Goal: Task Accomplishment & Management: Manage account settings

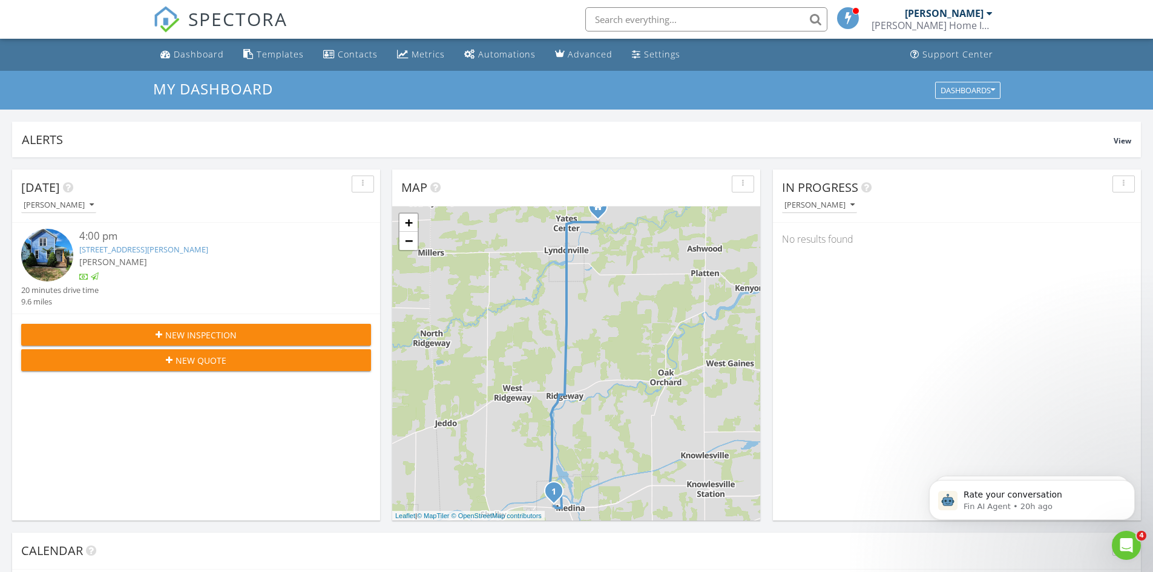
click at [54, 244] on img at bounding box center [47, 255] width 52 height 52
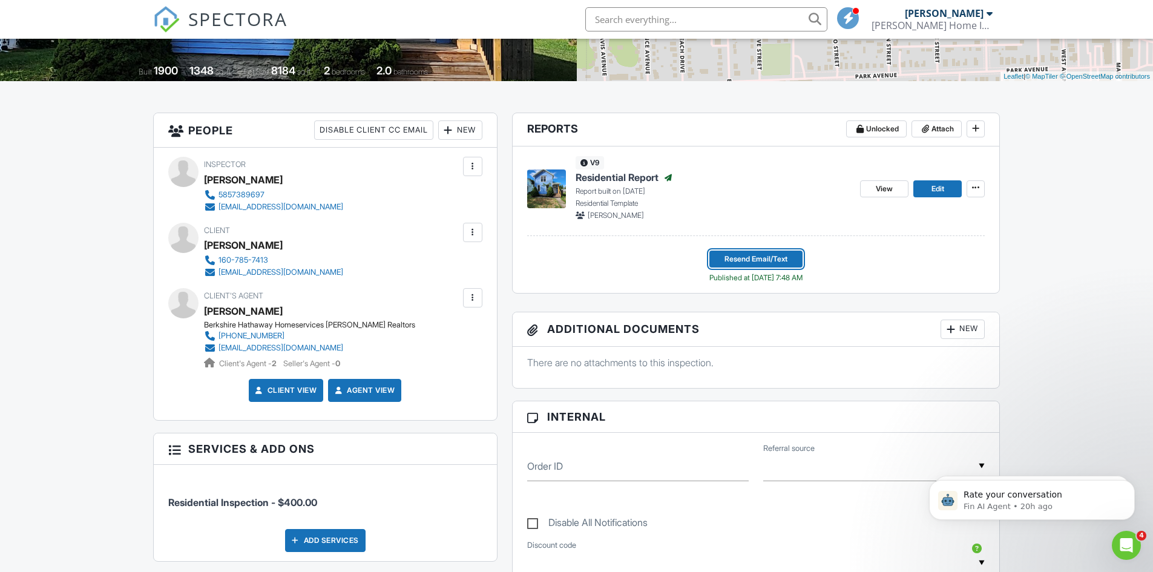
click at [744, 258] on span "Resend Email/Text" at bounding box center [755, 259] width 63 height 12
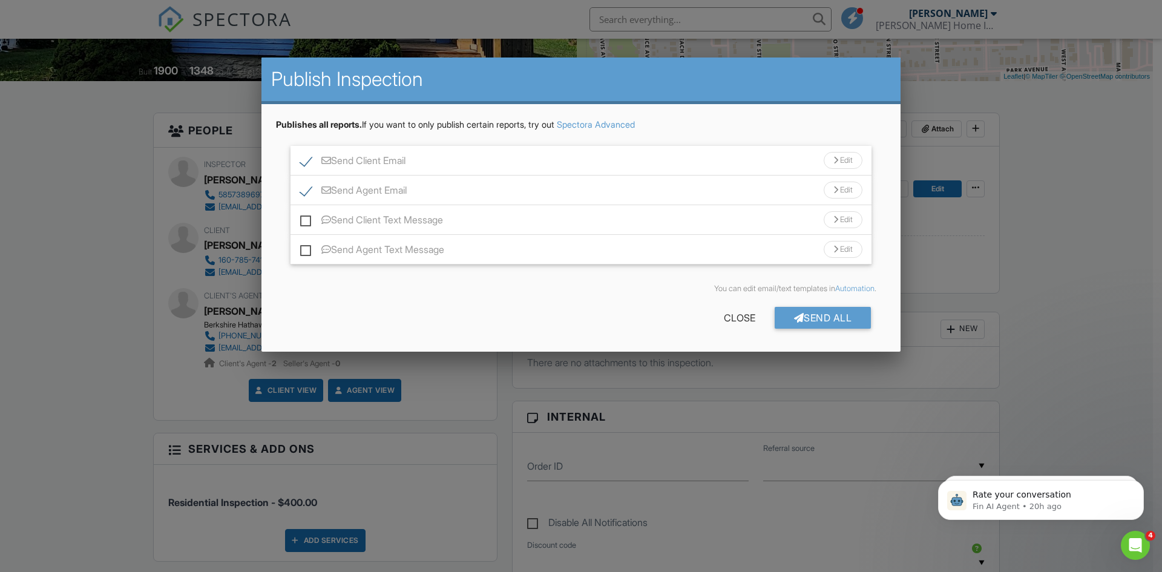
click at [834, 159] on div at bounding box center [835, 161] width 5 height 8
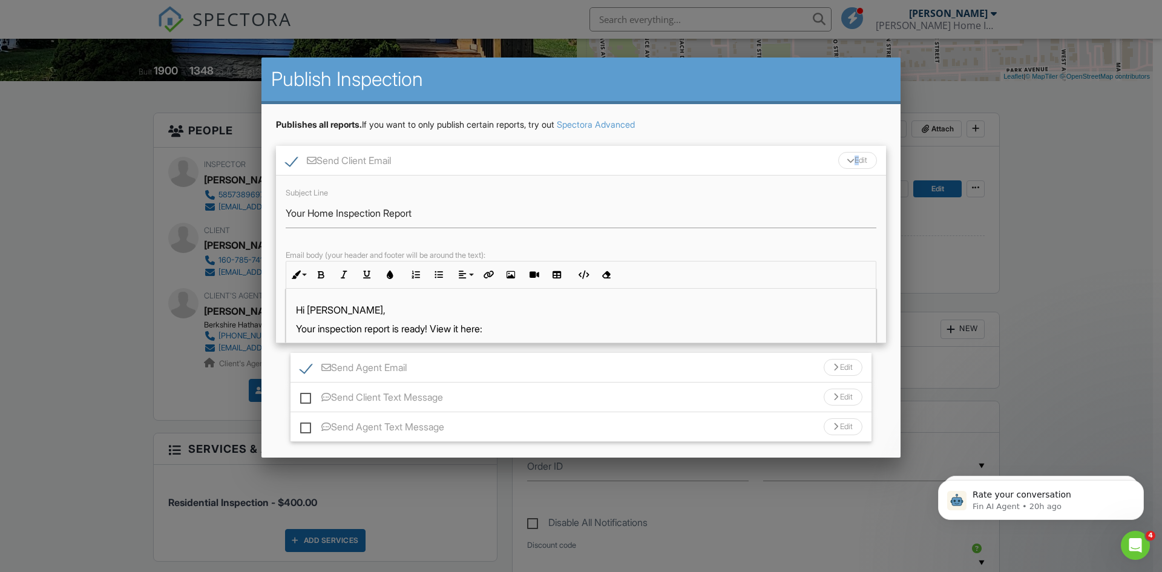
click at [846, 159] on div at bounding box center [850, 160] width 8 height 5
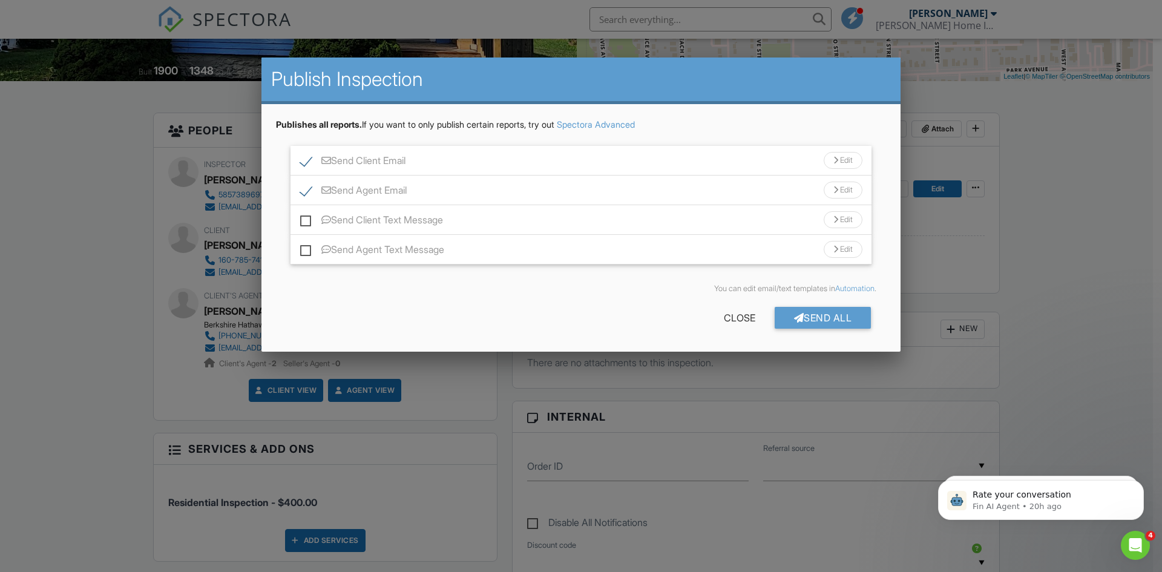
click at [833, 160] on div at bounding box center [835, 161] width 5 height 8
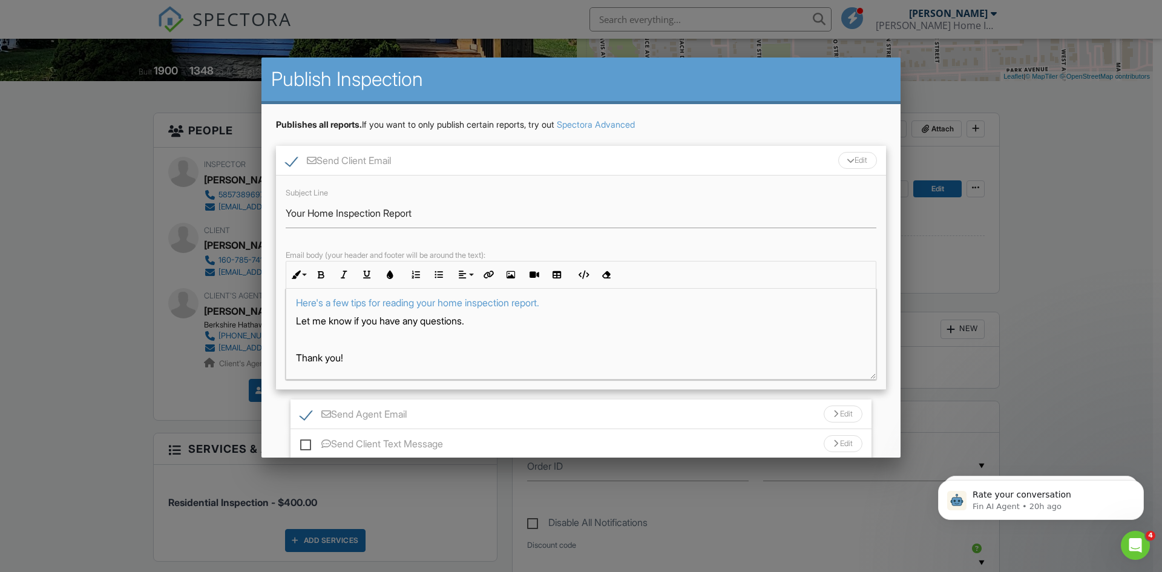
click at [846, 159] on div at bounding box center [850, 160] width 8 height 5
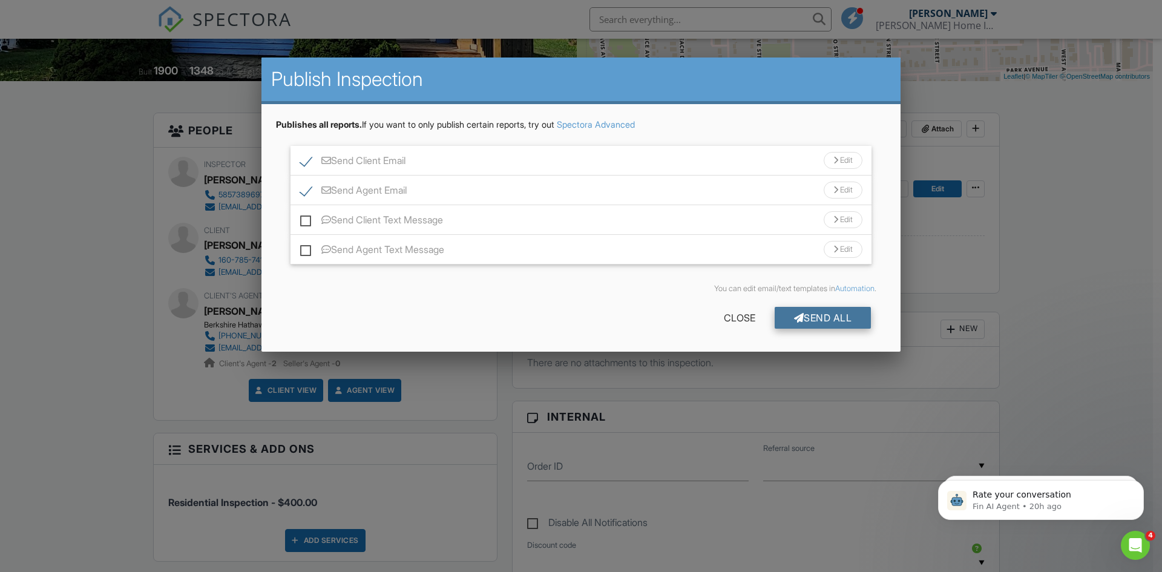
click at [811, 315] on div "Send All" at bounding box center [822, 318] width 97 height 22
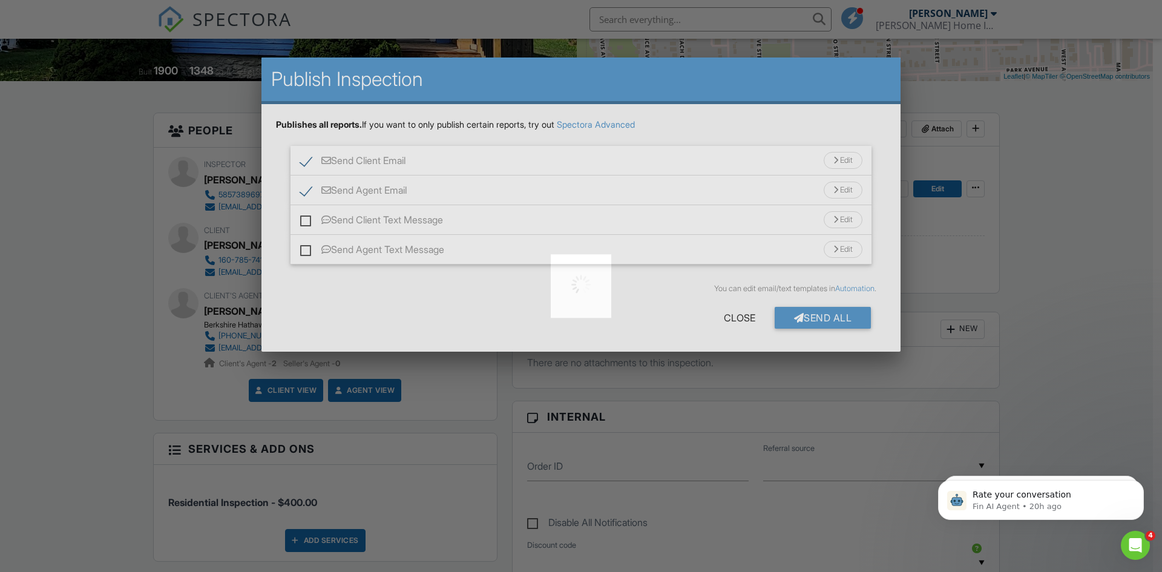
click at [812, 316] on div at bounding box center [581, 286] width 1162 height 572
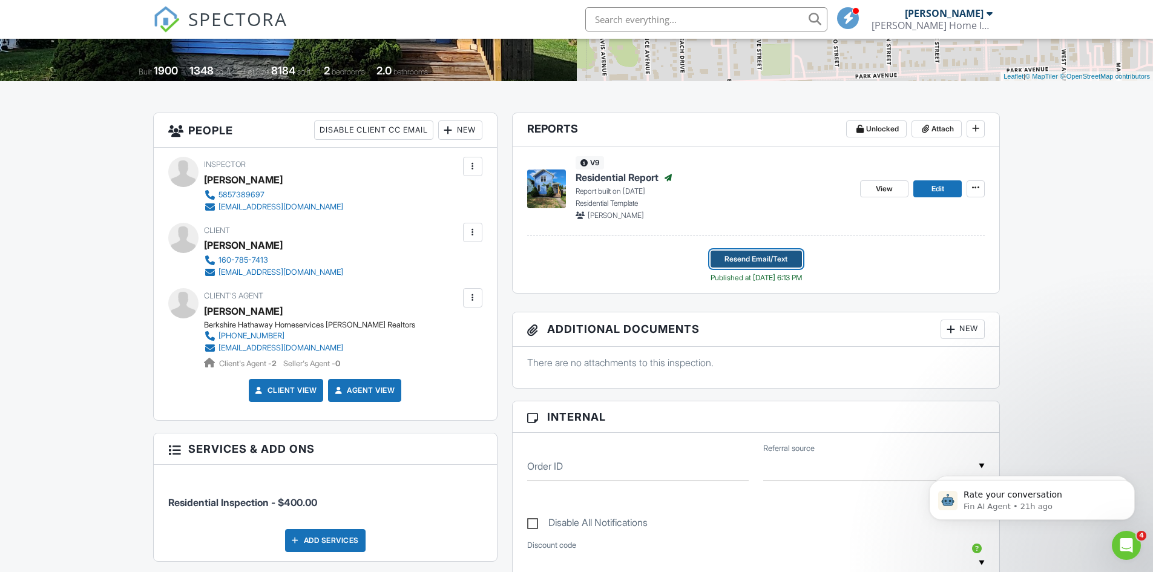
click at [775, 257] on span "Resend Email/Text" at bounding box center [755, 259] width 63 height 12
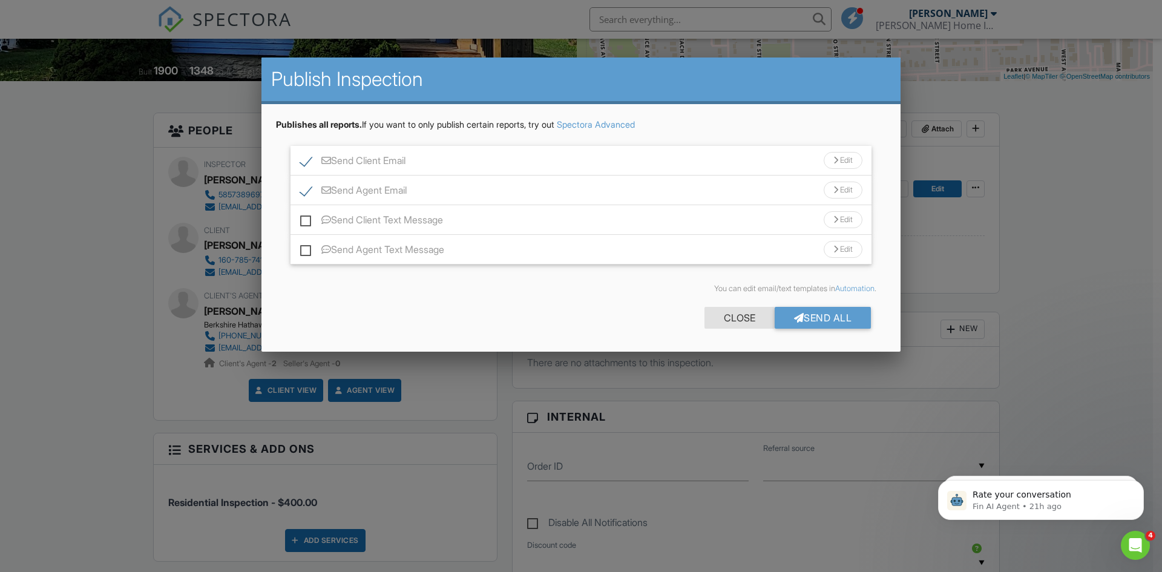
click at [744, 314] on div "Close" at bounding box center [739, 318] width 70 height 22
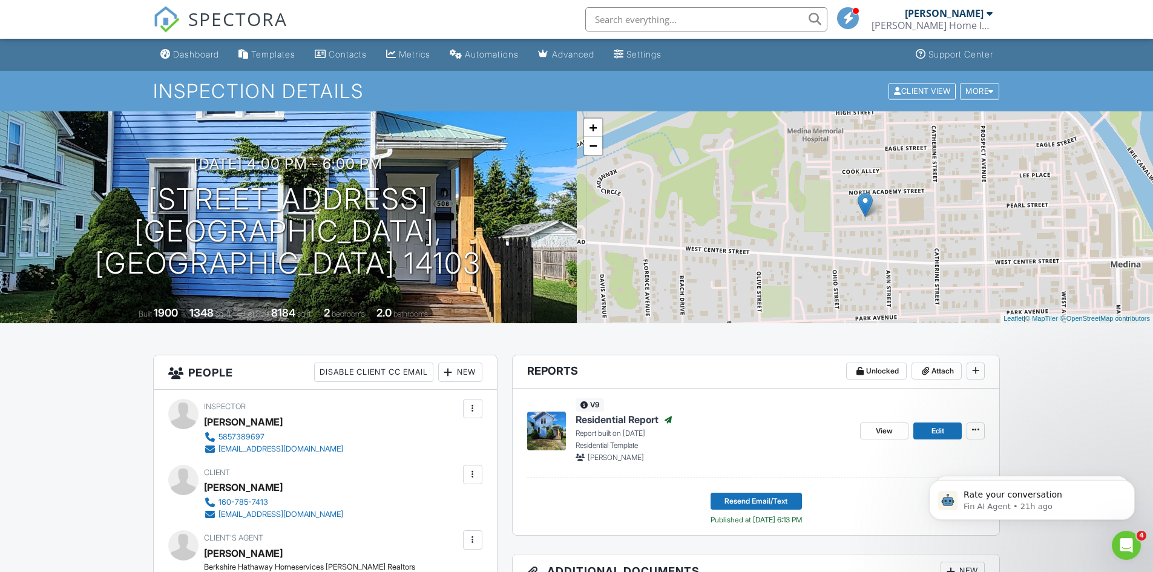
click at [990, 13] on div at bounding box center [989, 13] width 6 height 10
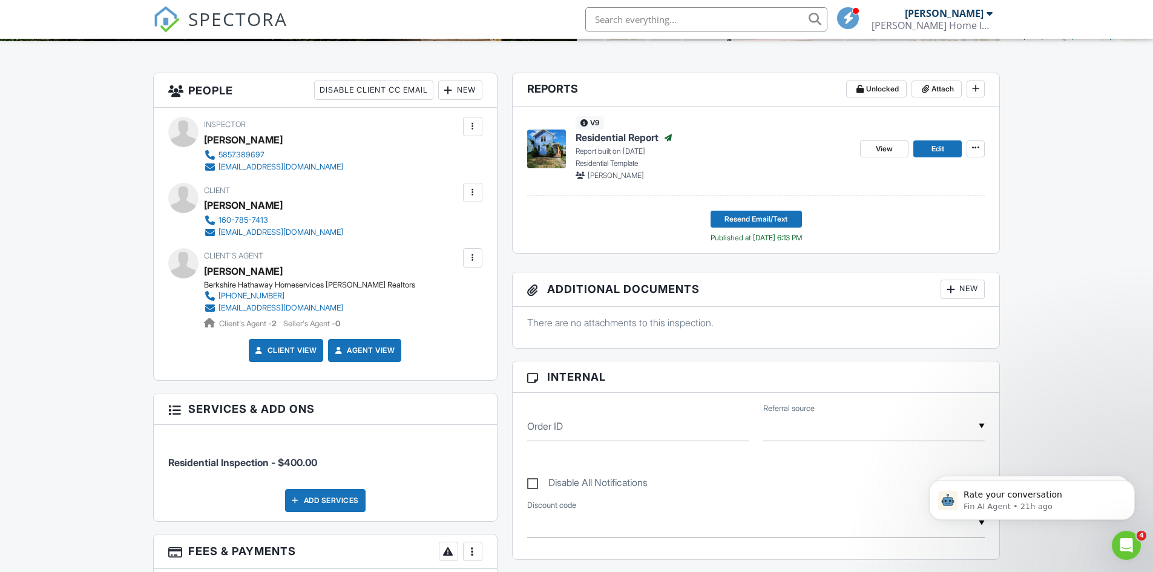
scroll to position [242, 0]
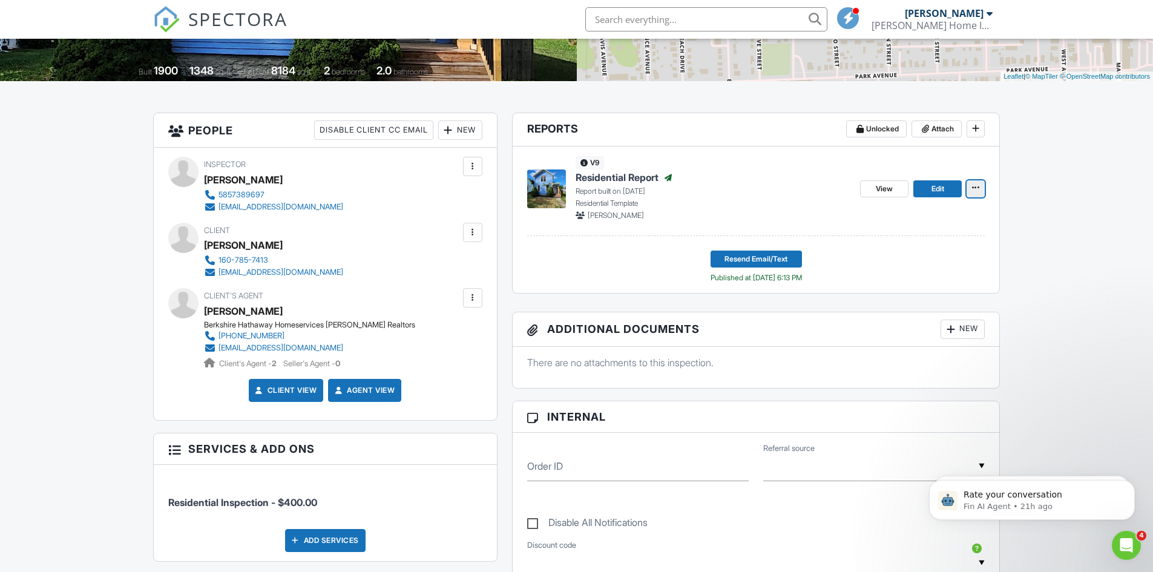
click at [972, 187] on icon at bounding box center [975, 188] width 7 height 12
click at [897, 247] on input "View Log" at bounding box center [914, 249] width 123 height 27
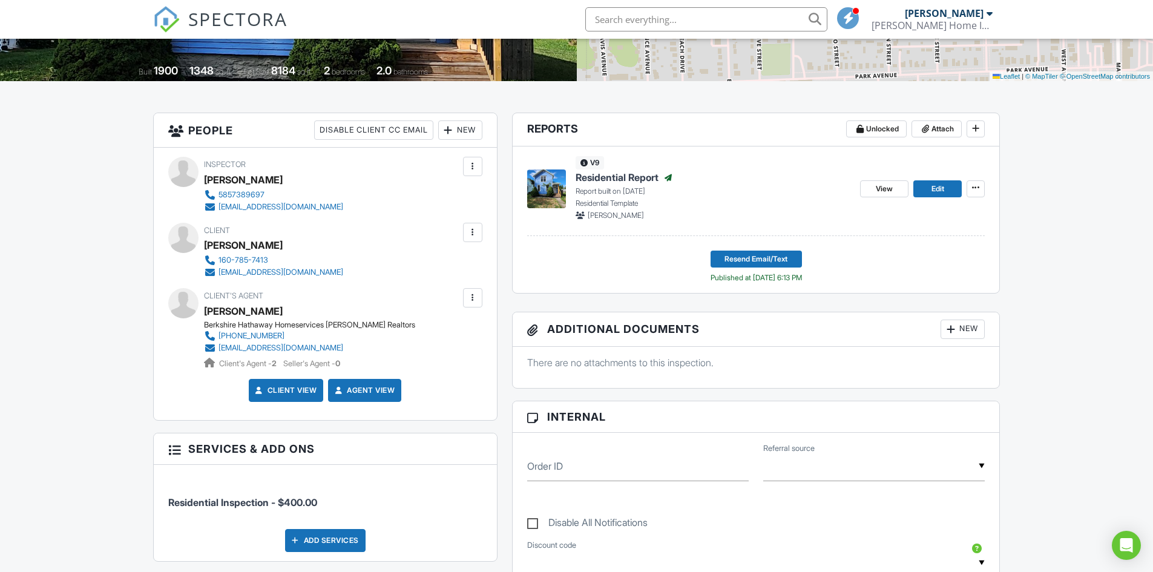
click at [987, 15] on div at bounding box center [989, 13] width 6 height 10
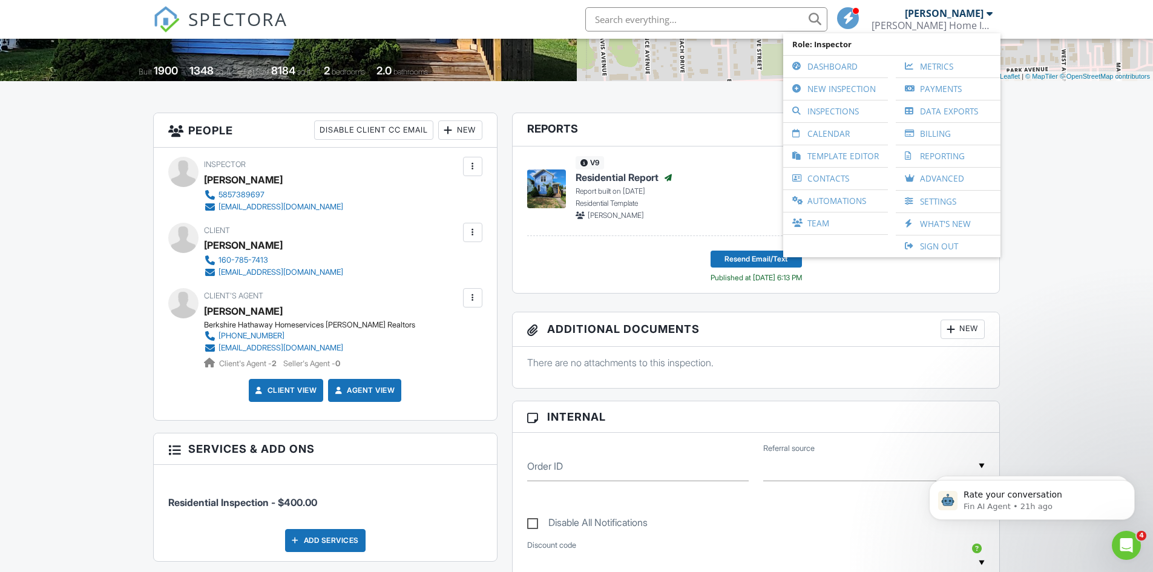
drag, startPoint x: 1085, startPoint y: 185, endPoint x: 1067, endPoint y: 183, distance: 17.7
click at [1082, 185] on div "Dashboard Templates Contacts Metrics Automations Advanced Settings Support Cent…" at bounding box center [576, 564] width 1153 height 1534
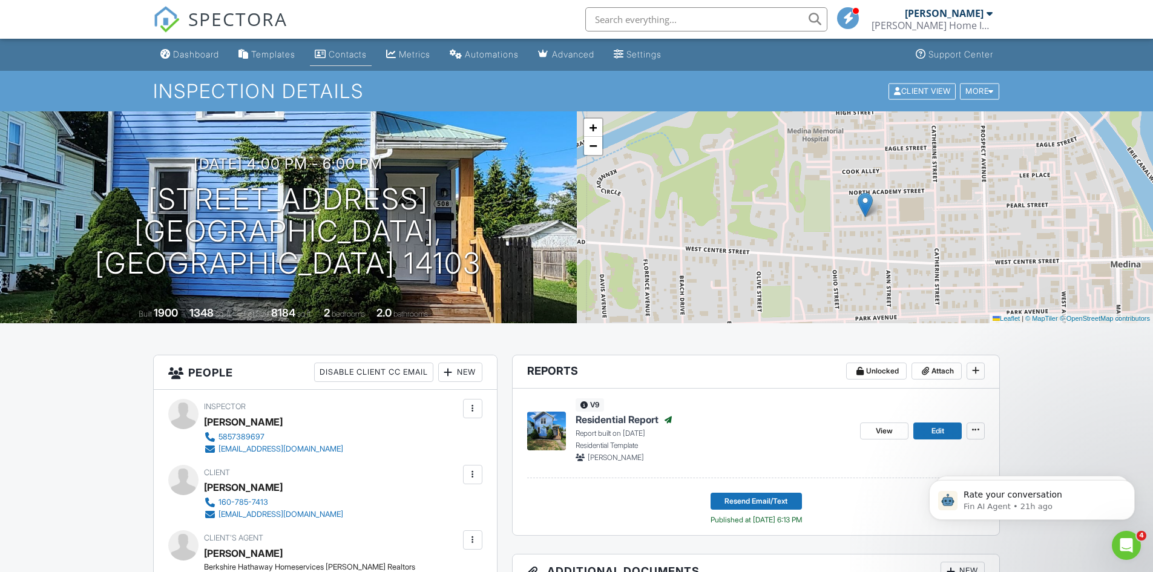
click at [365, 54] on div "Contacts" at bounding box center [348, 54] width 38 height 10
click at [0, 0] on div at bounding box center [0, 0] width 0 height 0
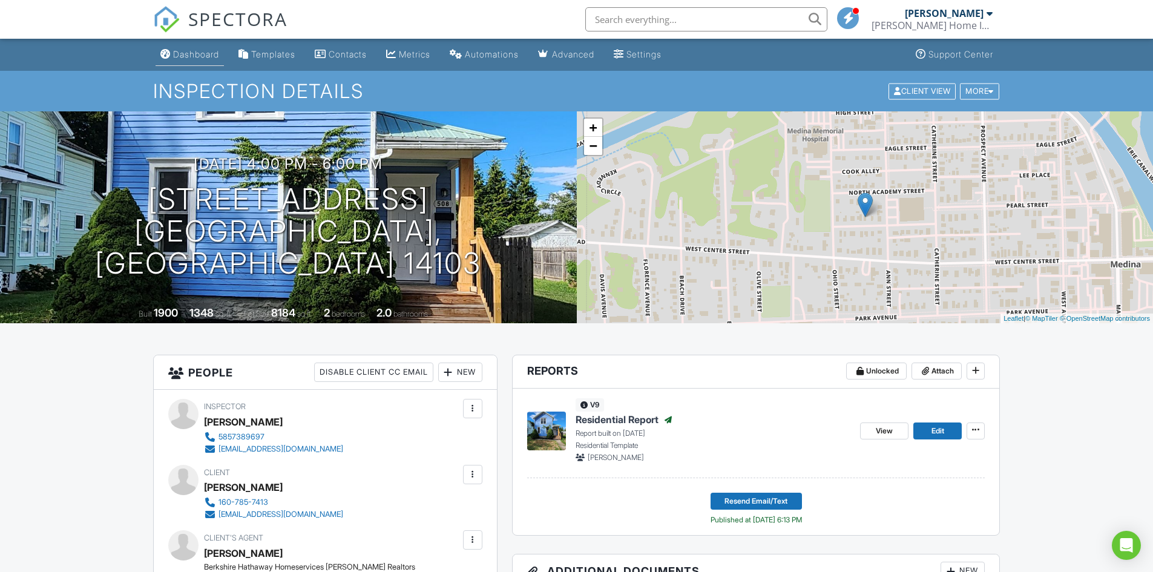
click at [183, 52] on div "Dashboard" at bounding box center [196, 54] width 46 height 10
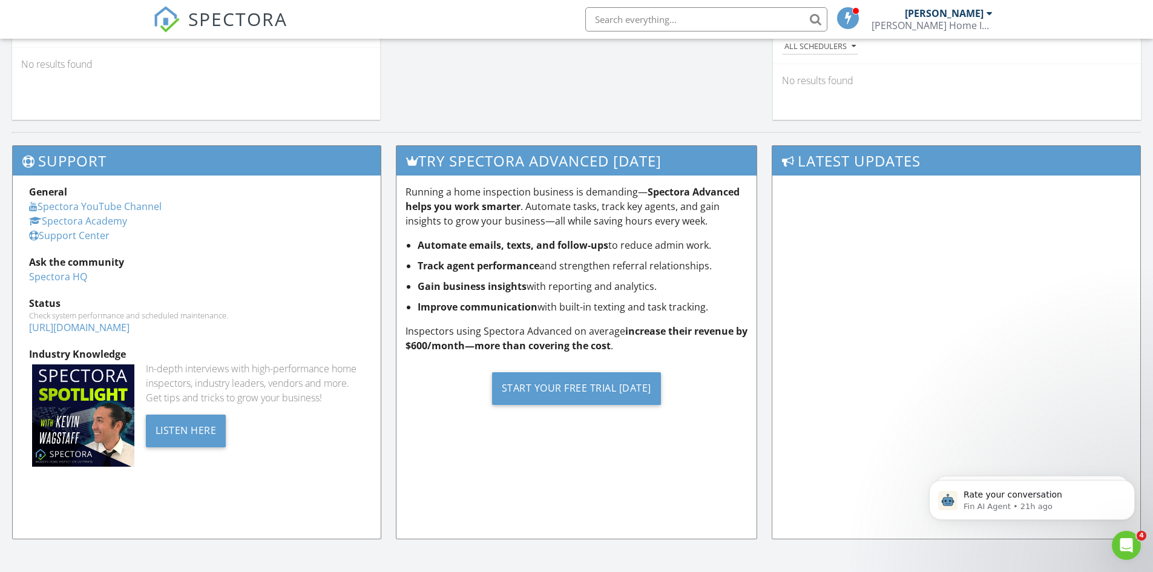
scroll to position [1130, 0]
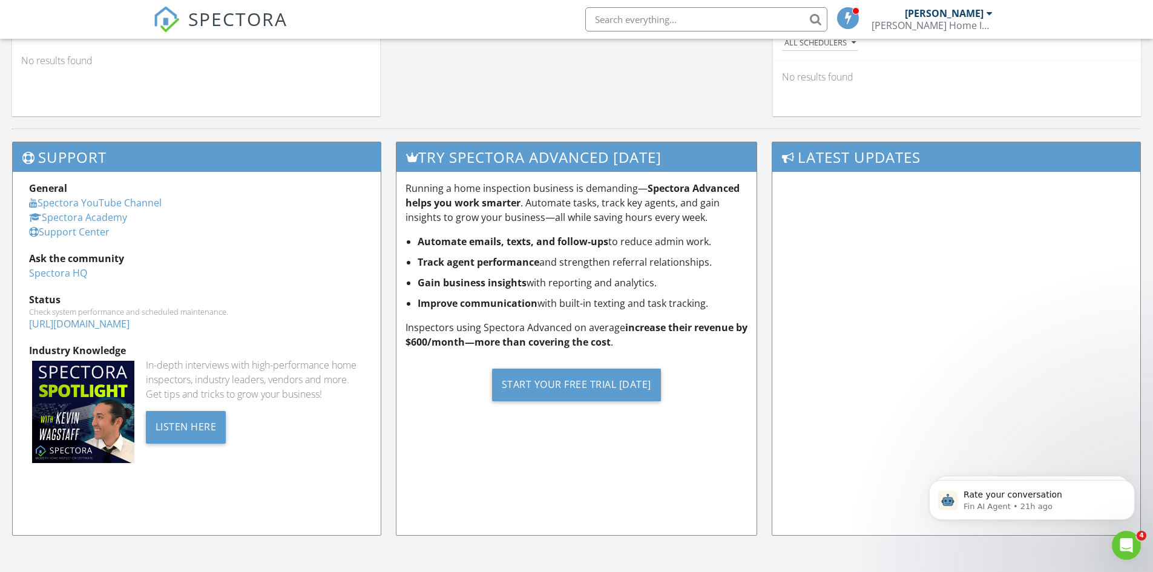
click at [89, 234] on link "Support Center" at bounding box center [69, 231] width 80 height 13
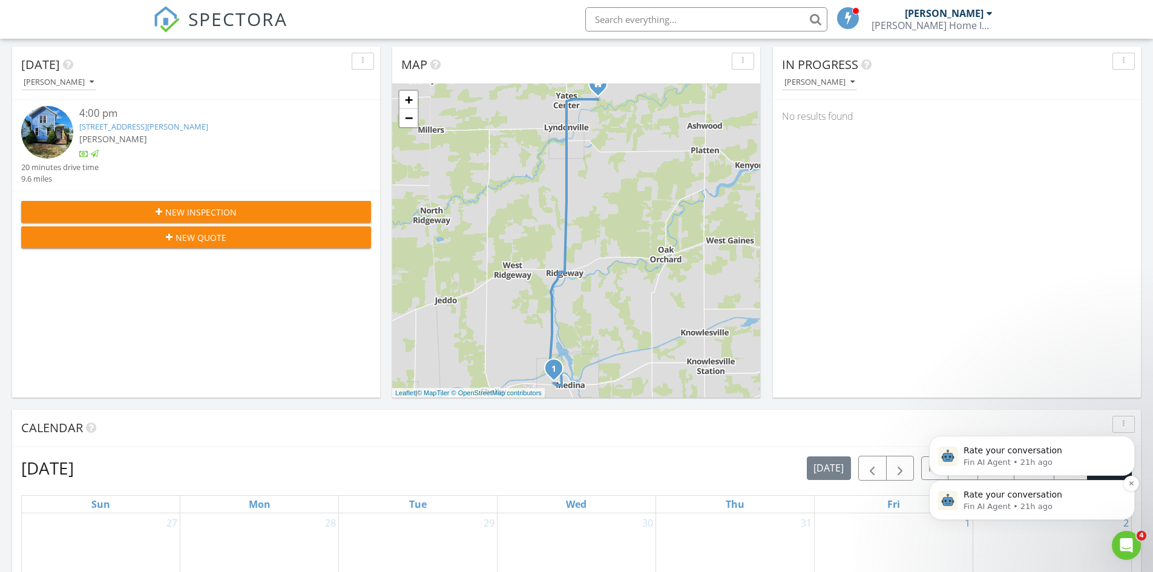
scroll to position [0, 0]
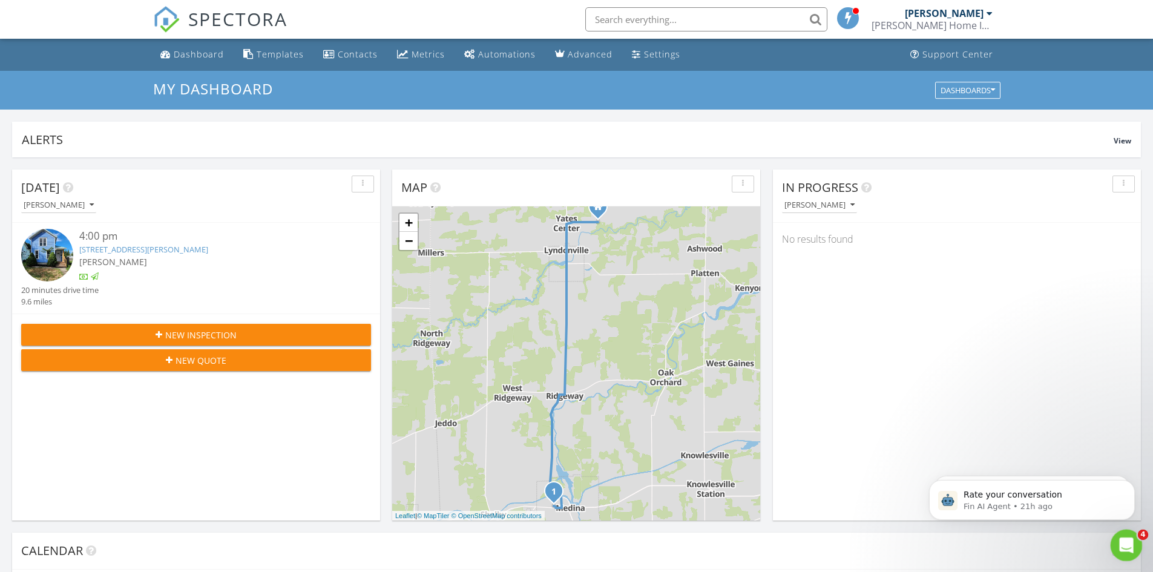
click at [1127, 535] on div "Open Intercom Messenger" at bounding box center [1124, 543] width 40 height 40
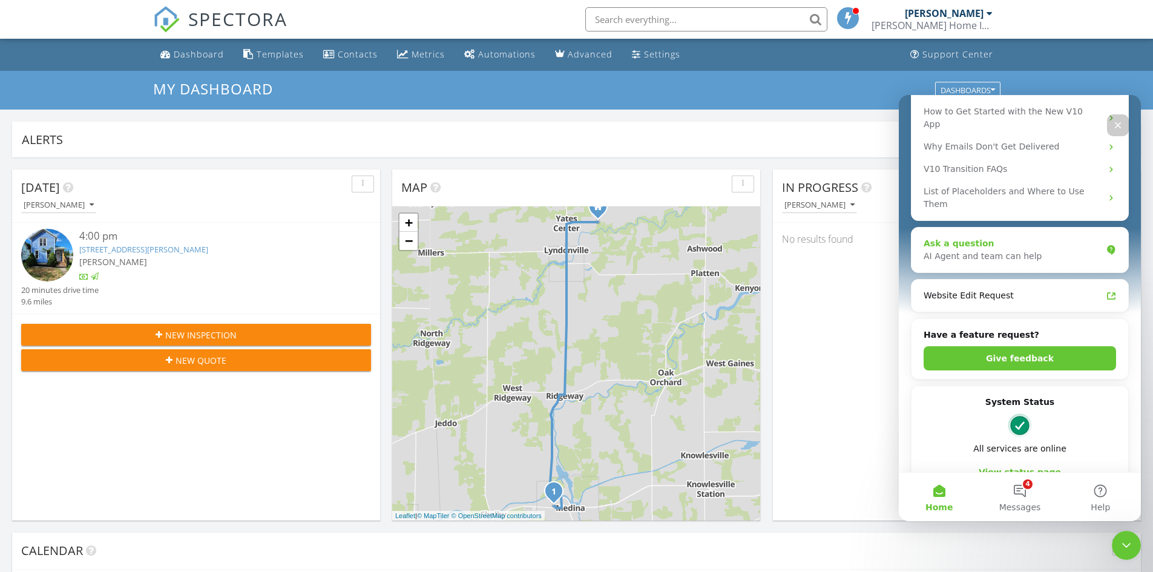
scroll to position [242, 0]
click at [987, 249] on div "AI Agent and team can help" at bounding box center [1012, 255] width 178 height 13
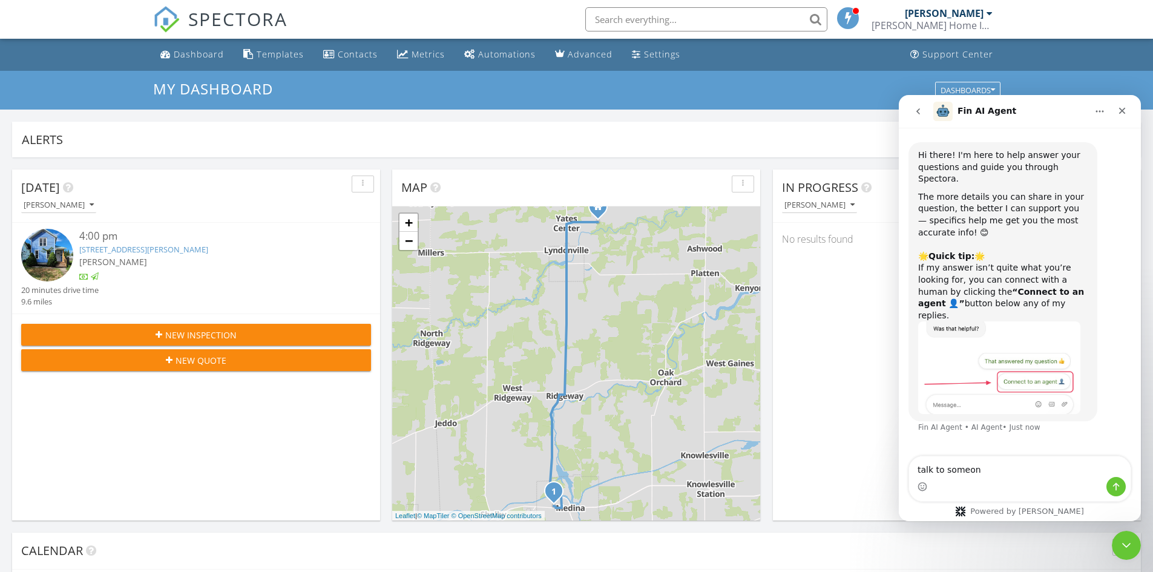
type textarea "talk to someone"
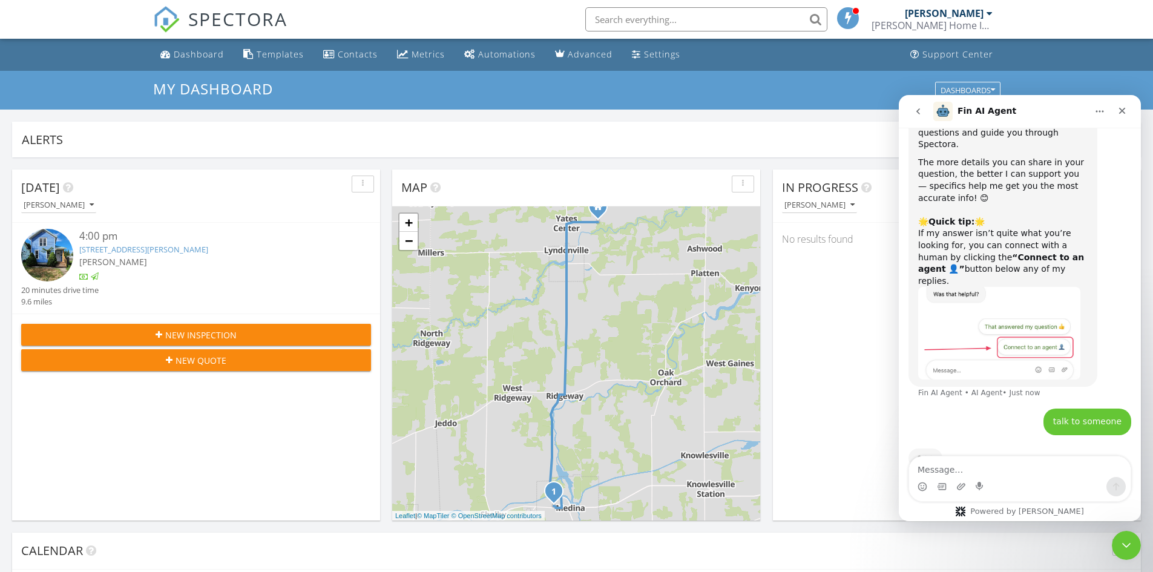
scroll to position [42, 0]
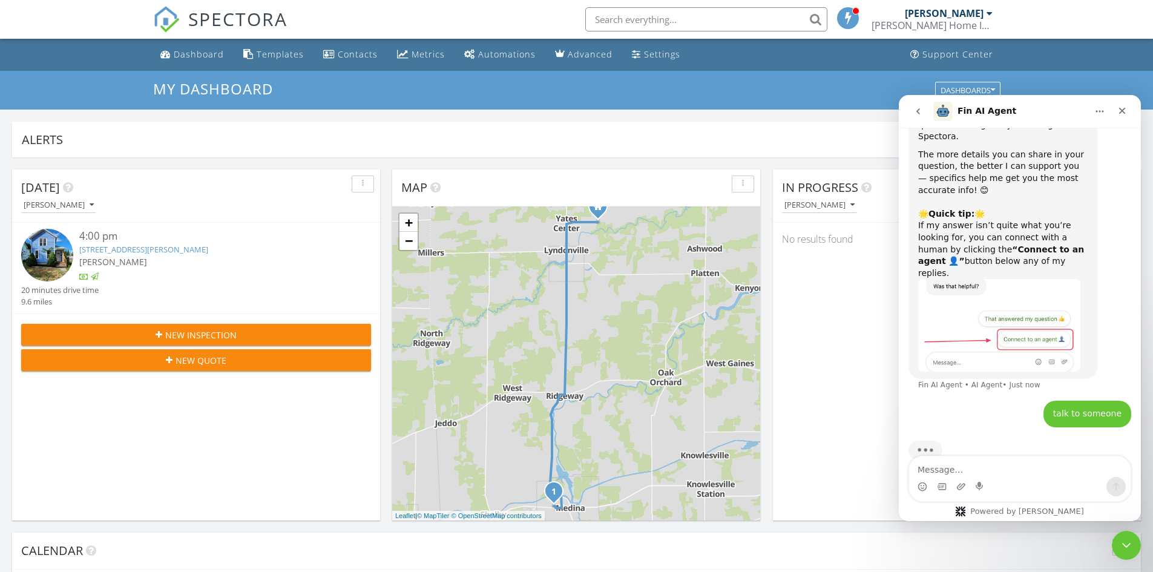
drag, startPoint x: 100, startPoint y: 295, endPoint x: 861, endPoint y: 448, distance: 775.6
click at [860, 448] on div "In Progress Daniel Gardner No results found" at bounding box center [957, 344] width 368 height 351
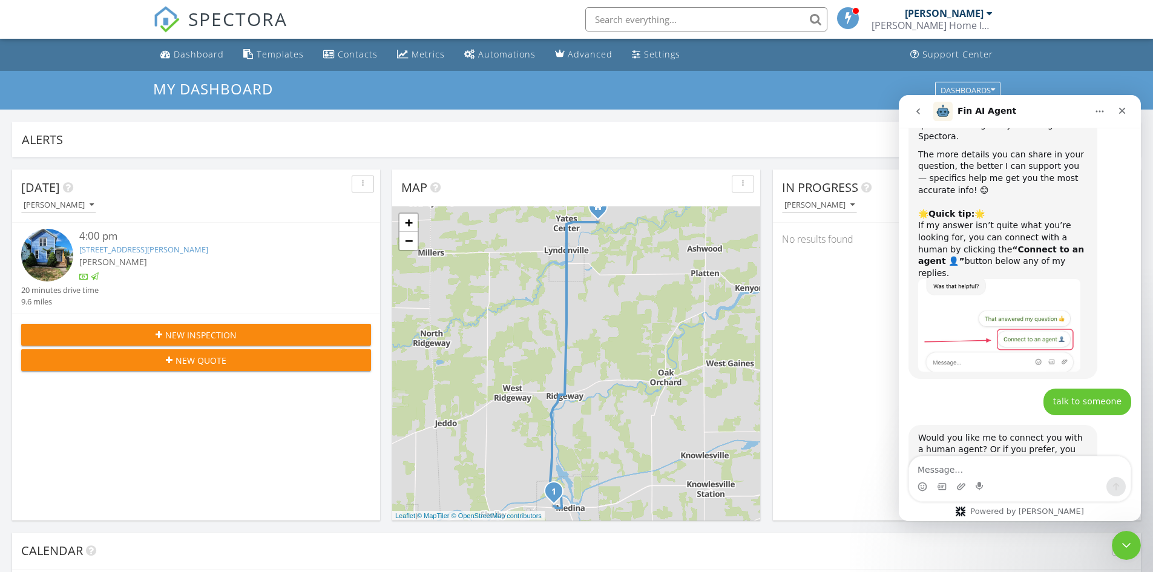
scroll to position [74, 0]
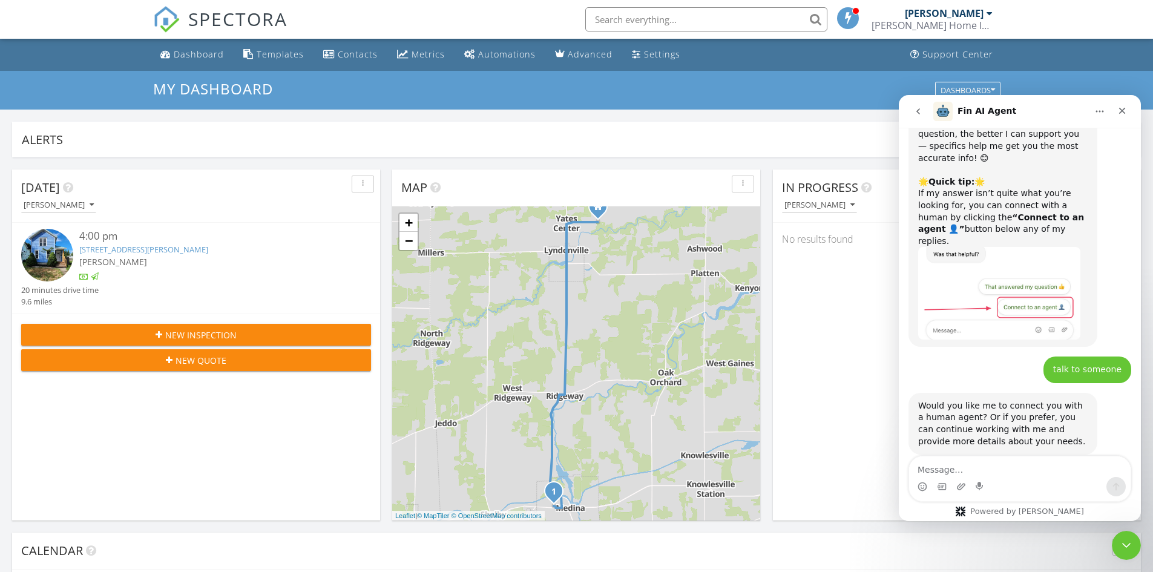
click at [1082, 364] on div "talk to someone" at bounding box center [1087, 370] width 68 height 12
click at [1083, 364] on div "talk to someone" at bounding box center [1087, 370] width 68 height 12
click at [1066, 364] on div "talk to someone" at bounding box center [1087, 370] width 68 height 12
click at [975, 474] on textarea "Message…" at bounding box center [1019, 466] width 221 height 21
type textarea "talk to a human agent"
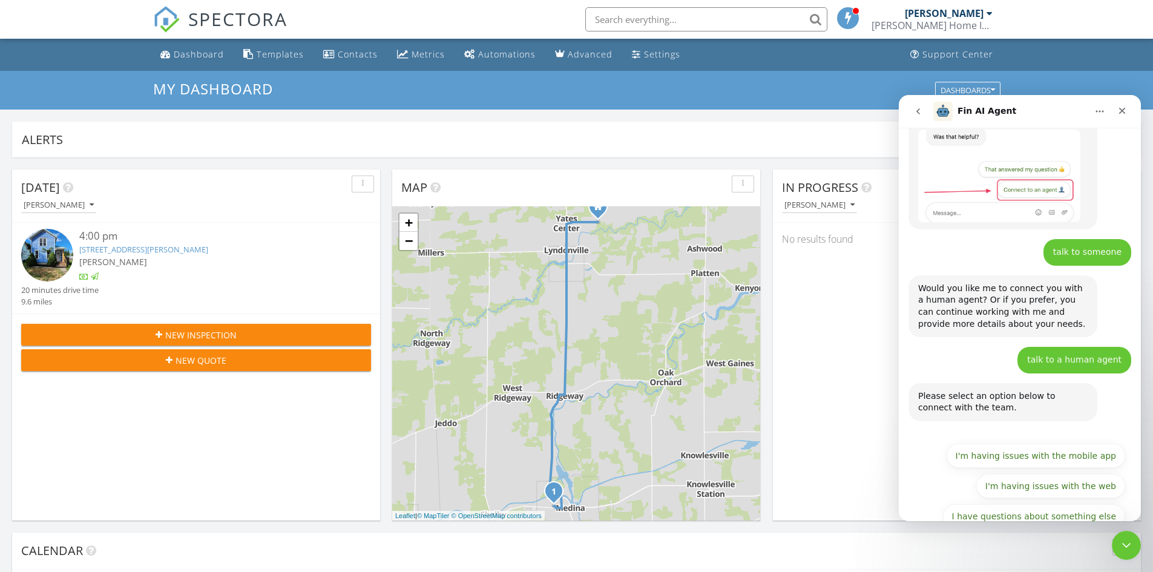
scroll to position [195, 0]
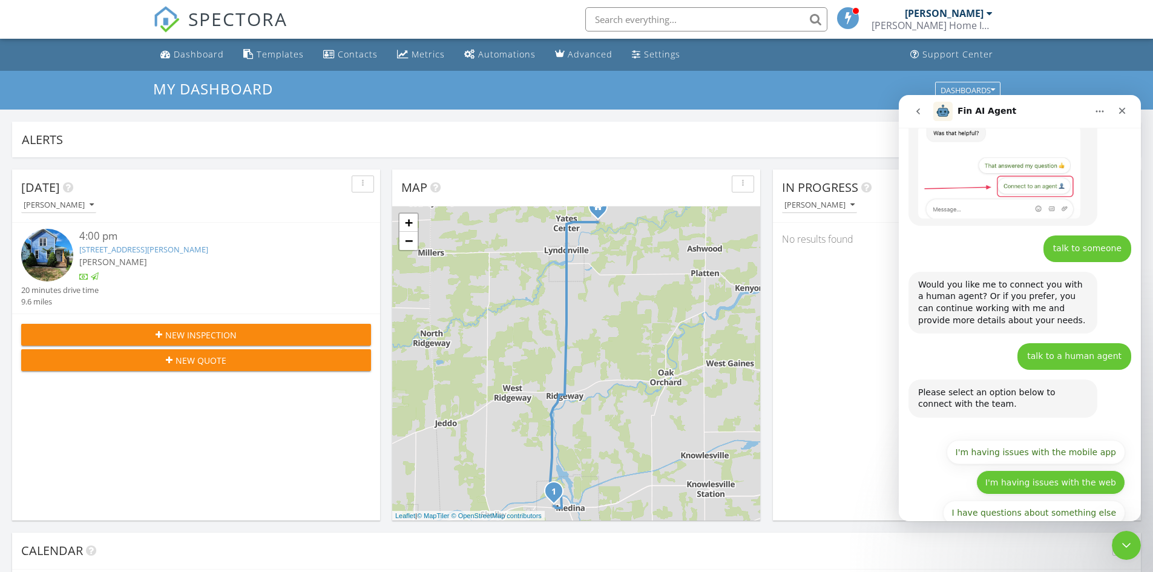
click at [1028, 470] on button "I'm having issues with the web" at bounding box center [1050, 482] width 149 height 24
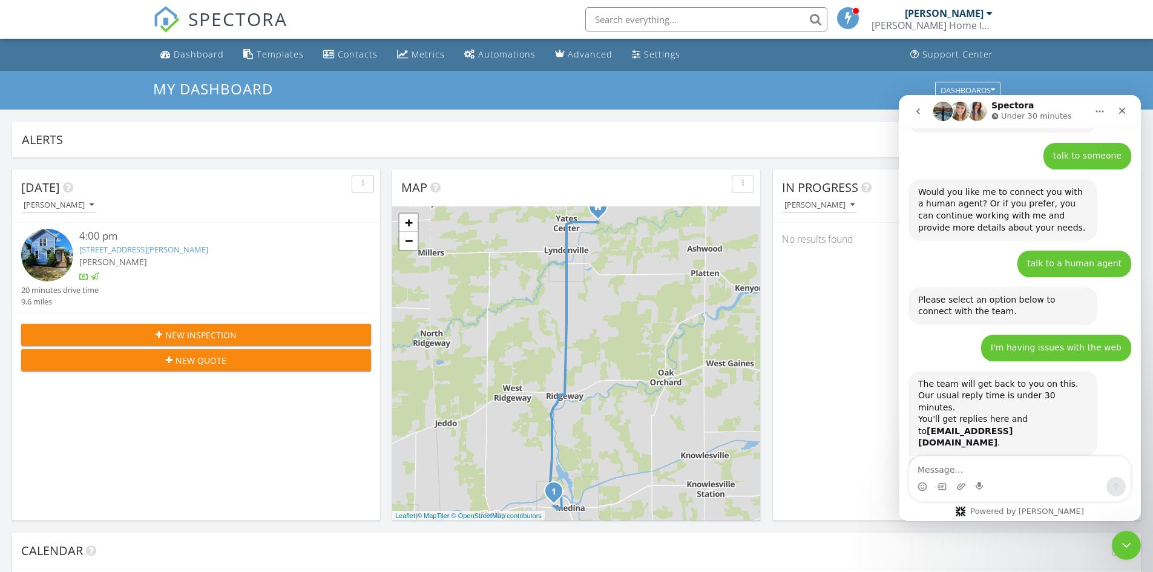
scroll to position [375, 0]
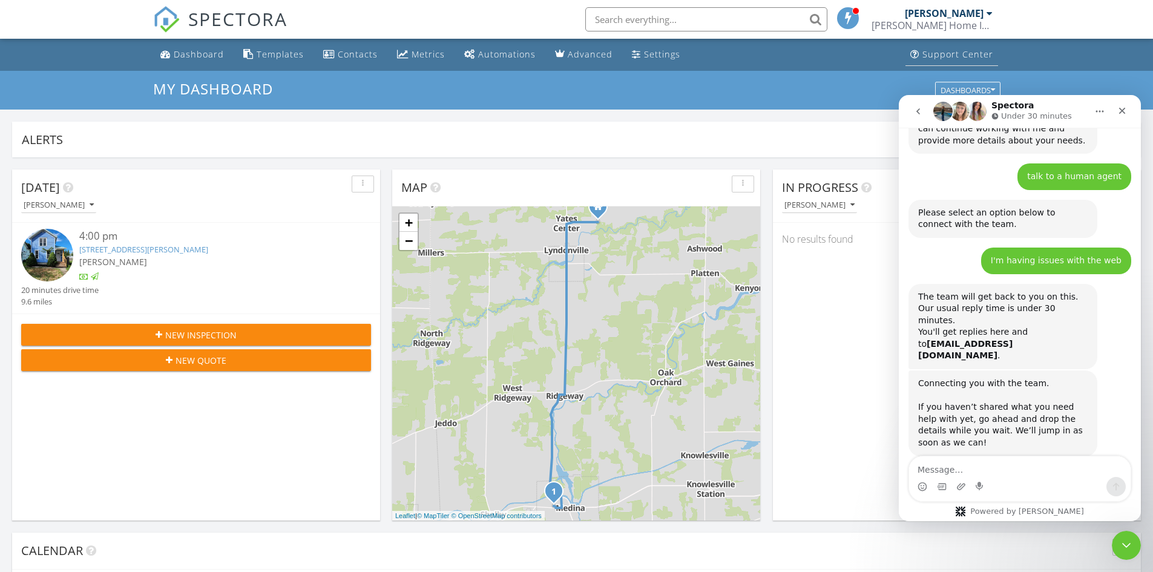
click at [947, 54] on div "Support Center" at bounding box center [957, 53] width 71 height 11
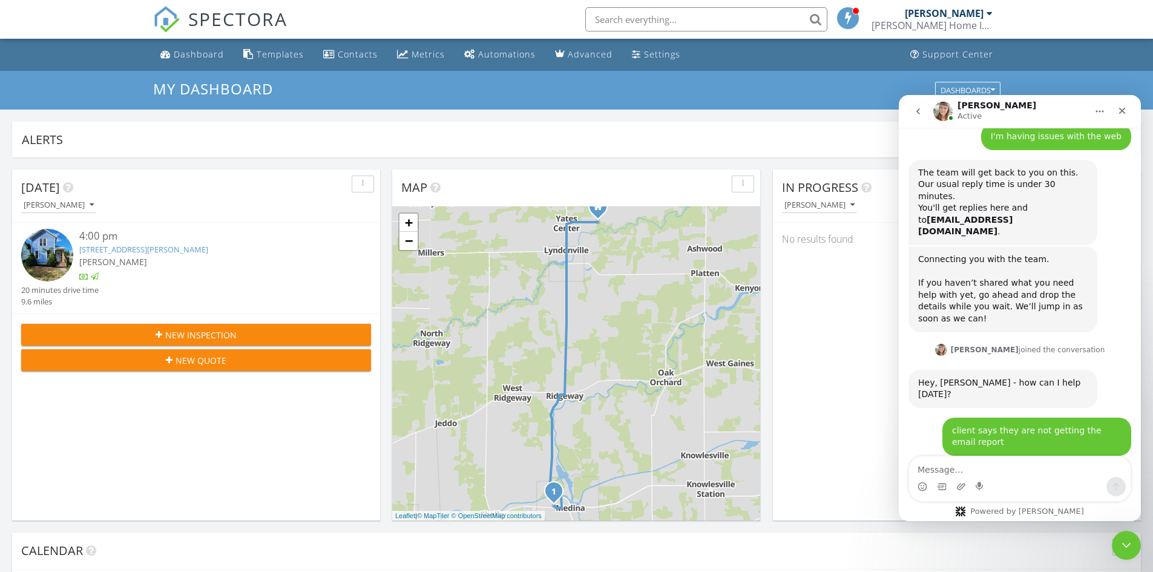
scroll to position [501, 0]
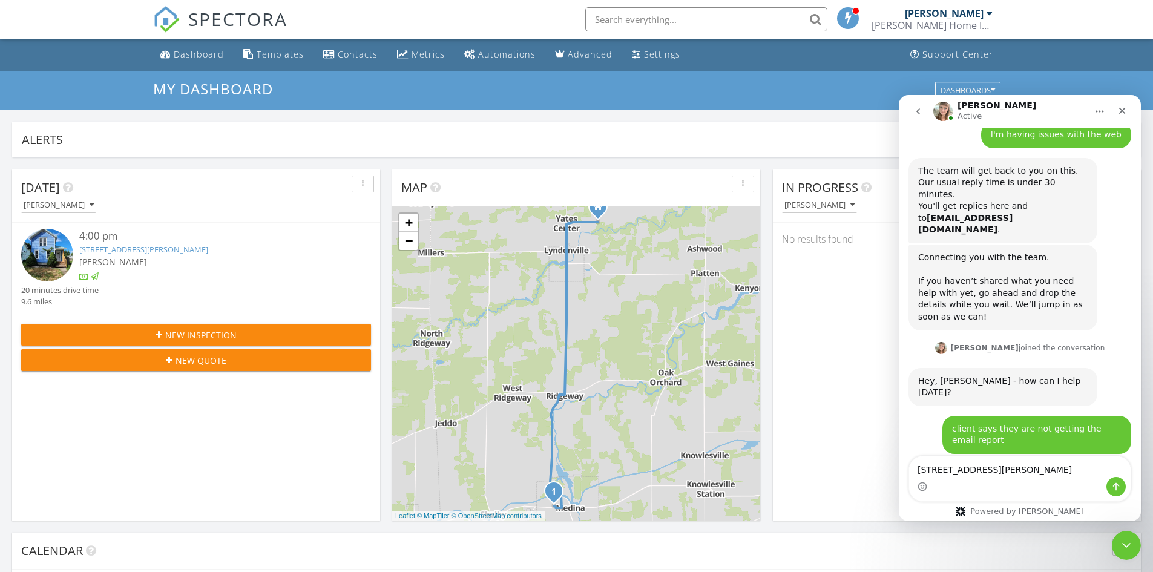
type textarea "[STREET_ADDRESS][PERSON_NAME]"
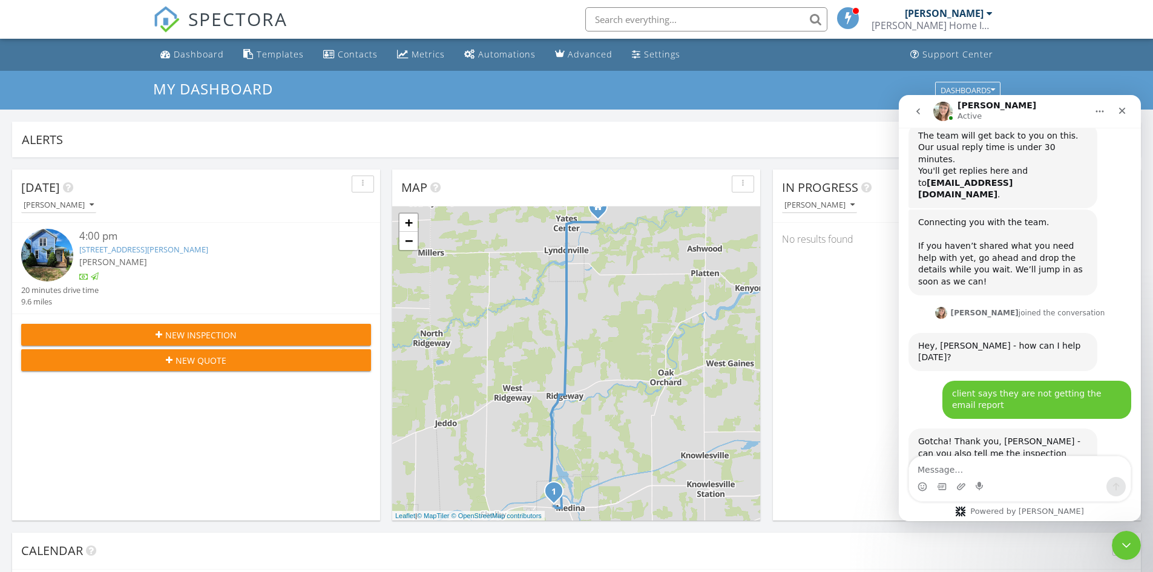
scroll to position [537, 0]
click at [56, 253] on img at bounding box center [47, 255] width 52 height 52
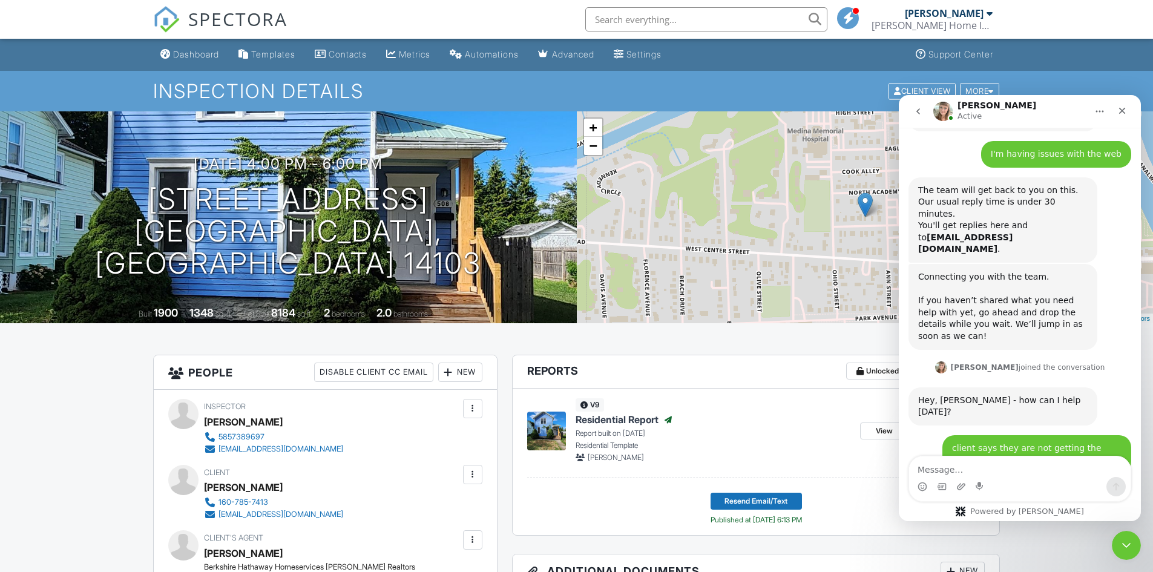
scroll to position [537, 0]
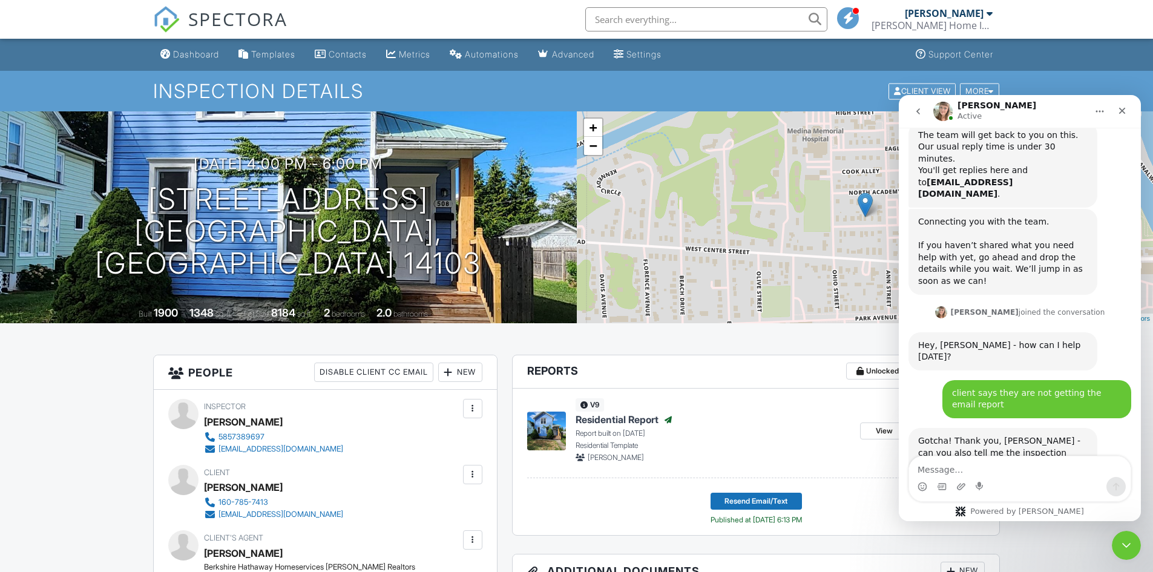
drag, startPoint x: 995, startPoint y: 108, endPoint x: 1069, endPoint y: 109, distance: 73.8
click at [1069, 109] on div "[PERSON_NAME] Active" at bounding box center [1010, 111] width 154 height 21
click at [814, 425] on h4 "Residential Report Published" at bounding box center [712, 419] width 275 height 13
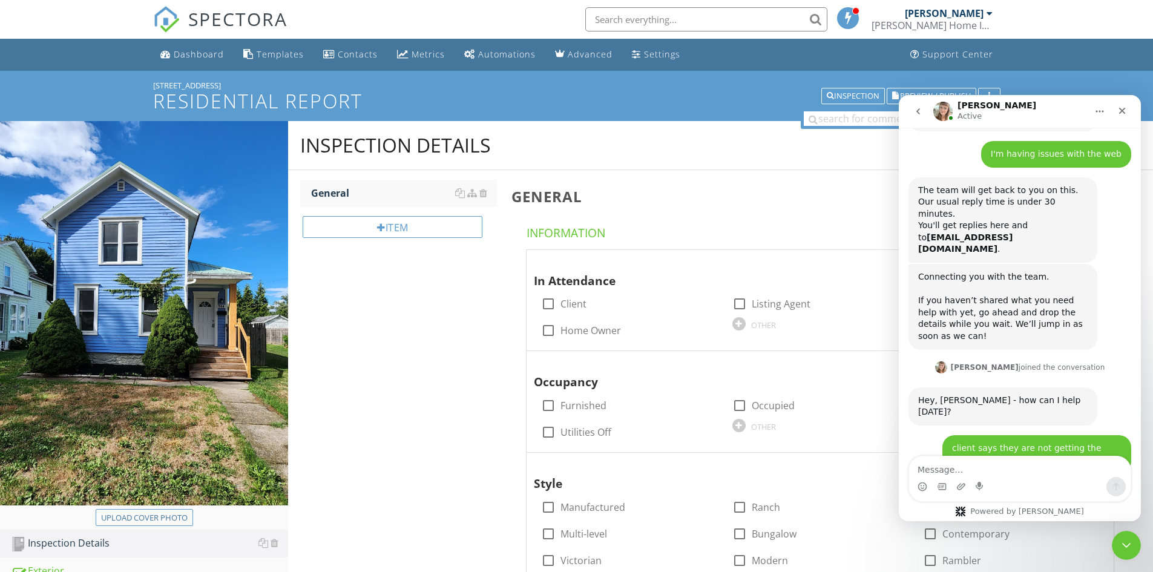
scroll to position [537, 0]
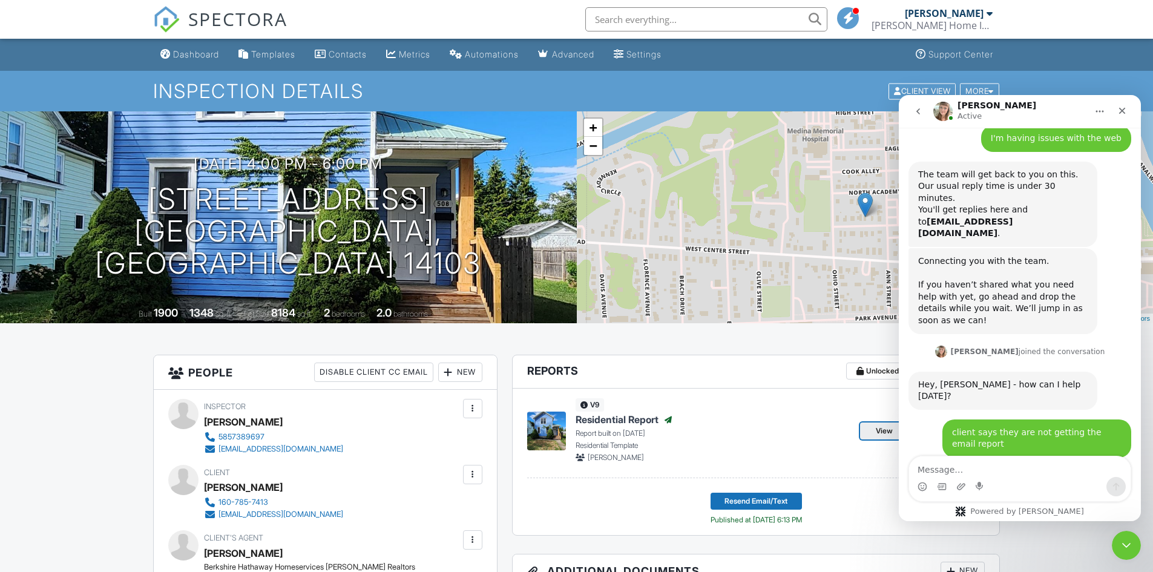
scroll to position [537, 0]
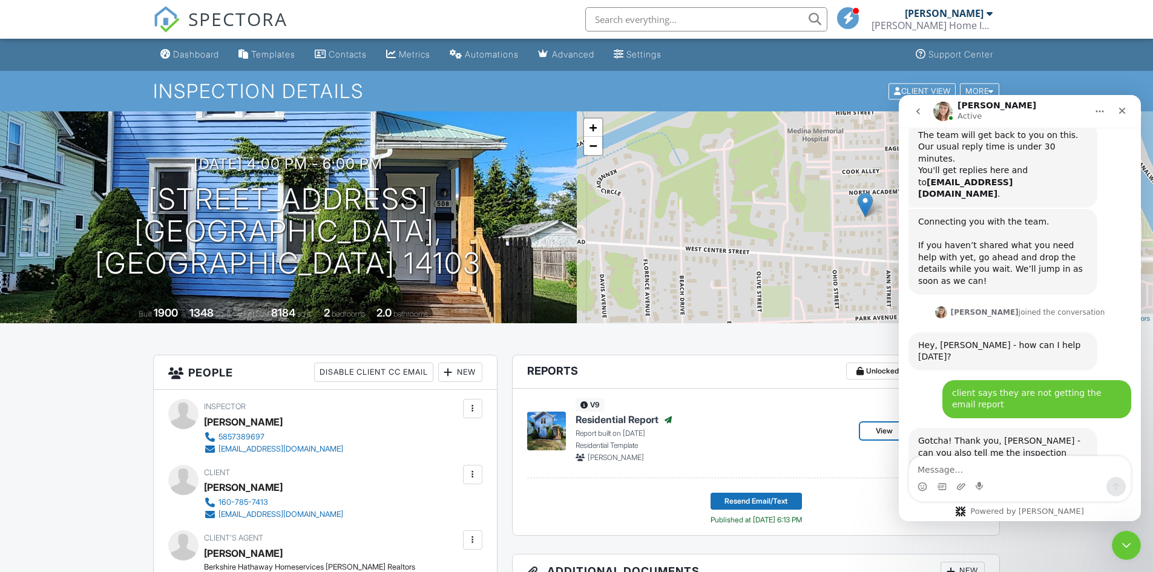
click at [879, 430] on span "View" at bounding box center [883, 431] width 17 height 12
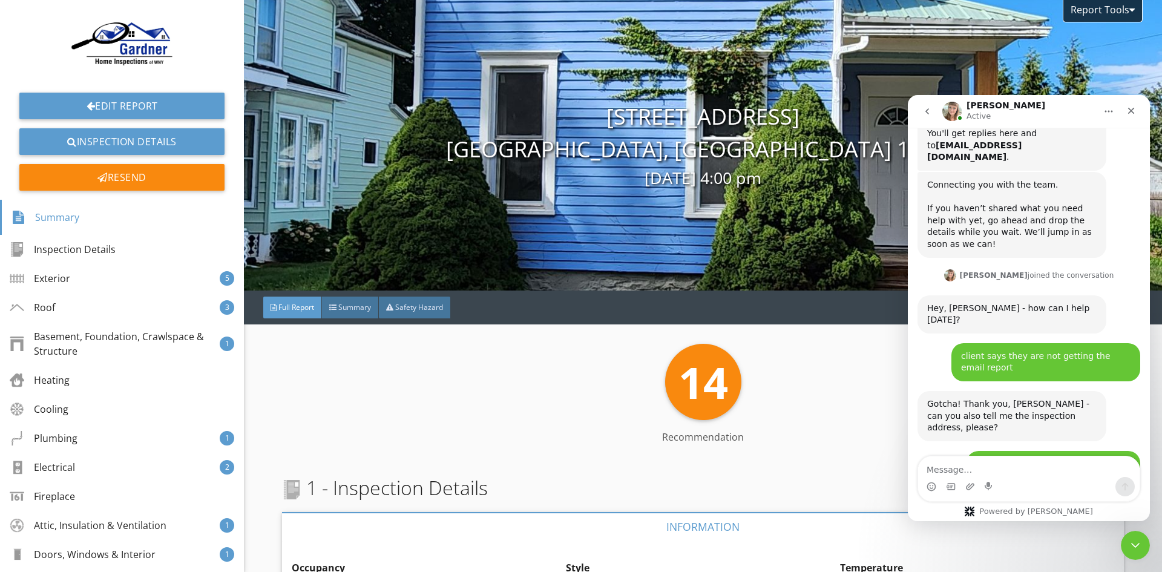
scroll to position [573, 0]
click at [110, 173] on div "Resend" at bounding box center [121, 177] width 205 height 27
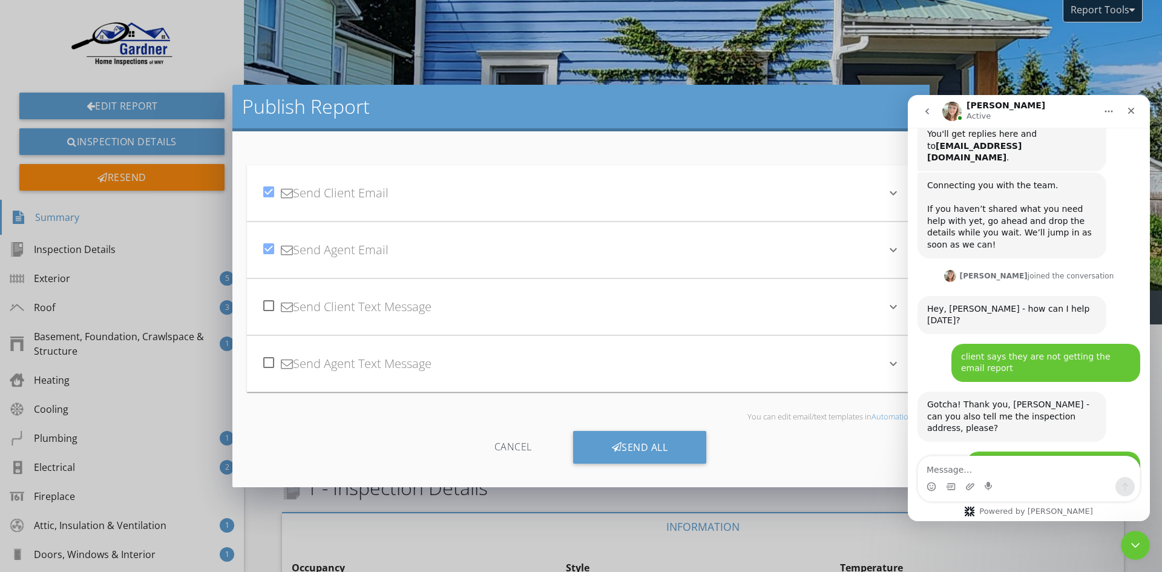
click at [896, 250] on icon "keyboard_arrow_down" at bounding box center [893, 250] width 15 height 15
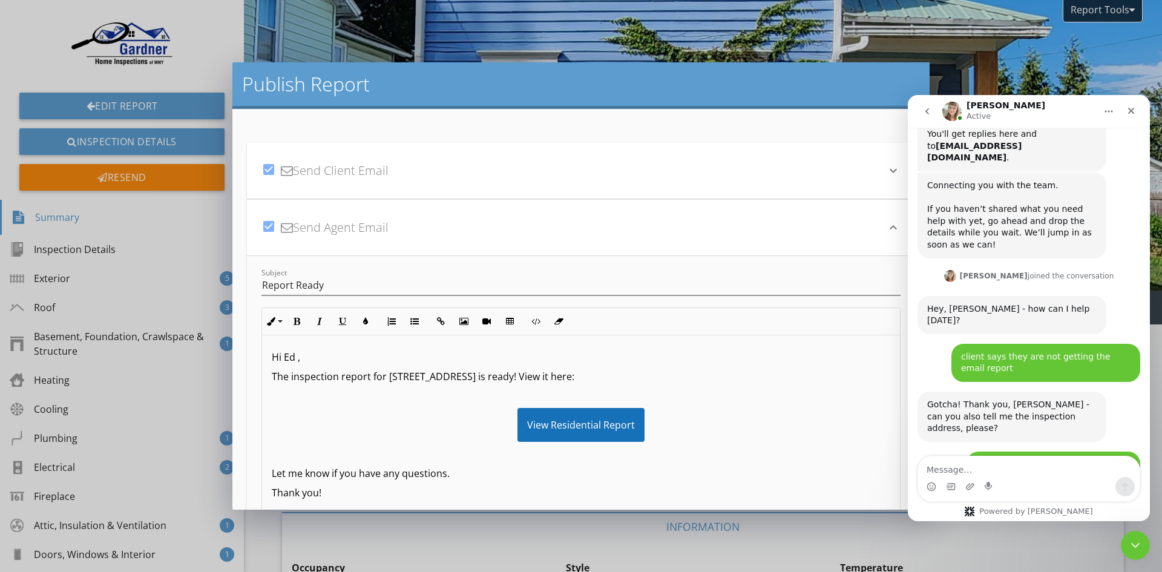
scroll to position [1, 0]
click at [558, 422] on div "View Residential Report" at bounding box center [580, 424] width 127 height 34
click at [545, 425] on div "View Residential Report" at bounding box center [580, 424] width 127 height 34
click at [612, 423] on div "View Residential Report" at bounding box center [580, 424] width 127 height 34
click at [696, 419] on div "View Residential Report" at bounding box center [581, 424] width 618 height 34
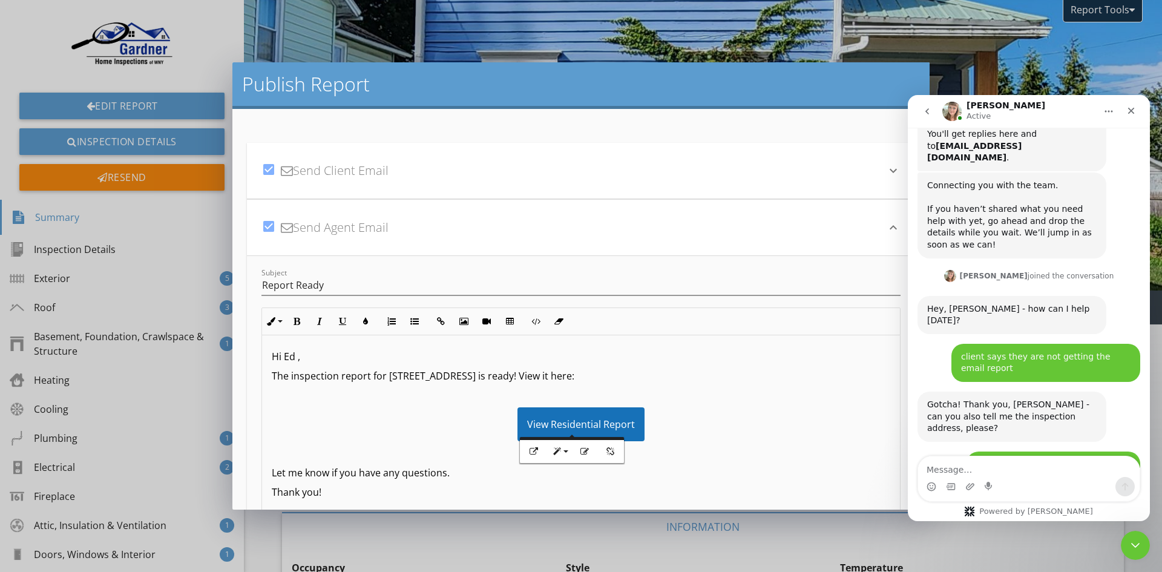
drag, startPoint x: 503, startPoint y: 416, endPoint x: 513, endPoint y: 420, distance: 11.1
click at [508, 420] on div "View Residential Report" at bounding box center [581, 424] width 618 height 34
click at [528, 422] on div "View Residential Report" at bounding box center [580, 424] width 127 height 34
click at [530, 421] on div "View Residential Report" at bounding box center [580, 424] width 127 height 34
click at [536, 421] on div "View Residential Report" at bounding box center [580, 424] width 127 height 34
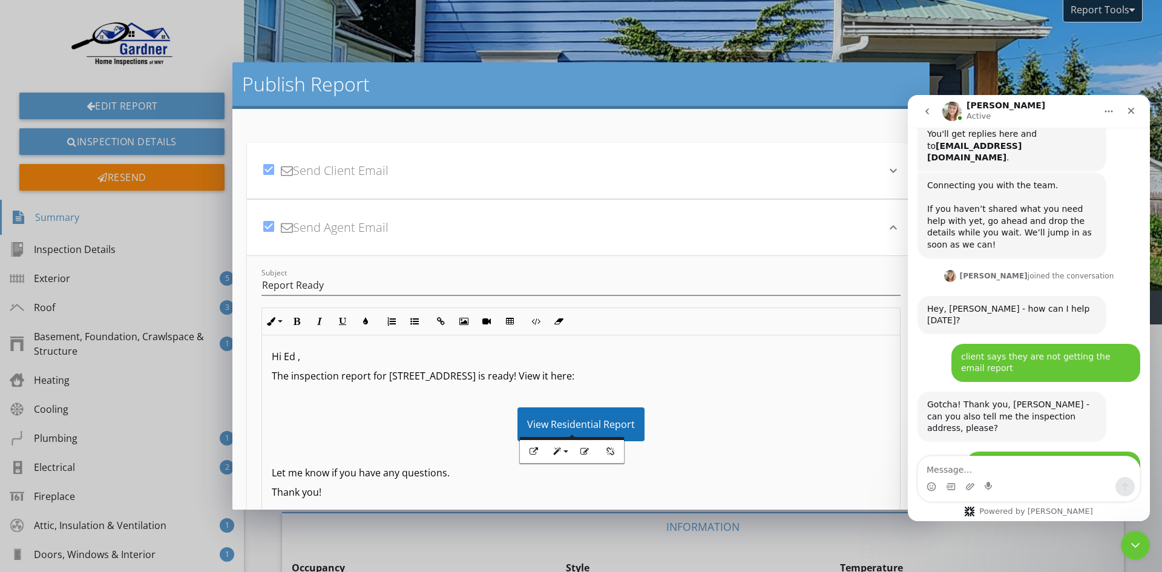
click at [702, 416] on div "View Residential Report" at bounding box center [581, 424] width 618 height 34
click at [416, 423] on div "View Residential Report" at bounding box center [581, 424] width 618 height 34
click at [534, 448] on icon "button" at bounding box center [533, 451] width 8 height 8
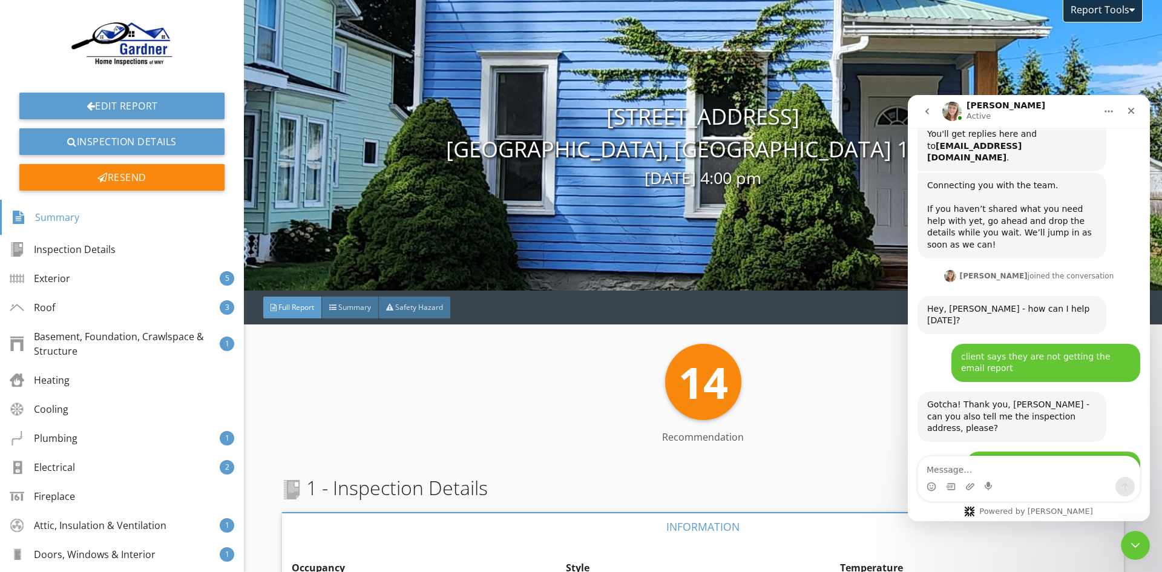
click at [816, 530] on div at bounding box center [581, 286] width 1162 height 572
drag, startPoint x: 952, startPoint y: 469, endPoint x: 958, endPoint y: 472, distance: 6.2
click at [953, 470] on textarea "Message…" at bounding box center [1028, 466] width 221 height 21
type textarea "Hello?"
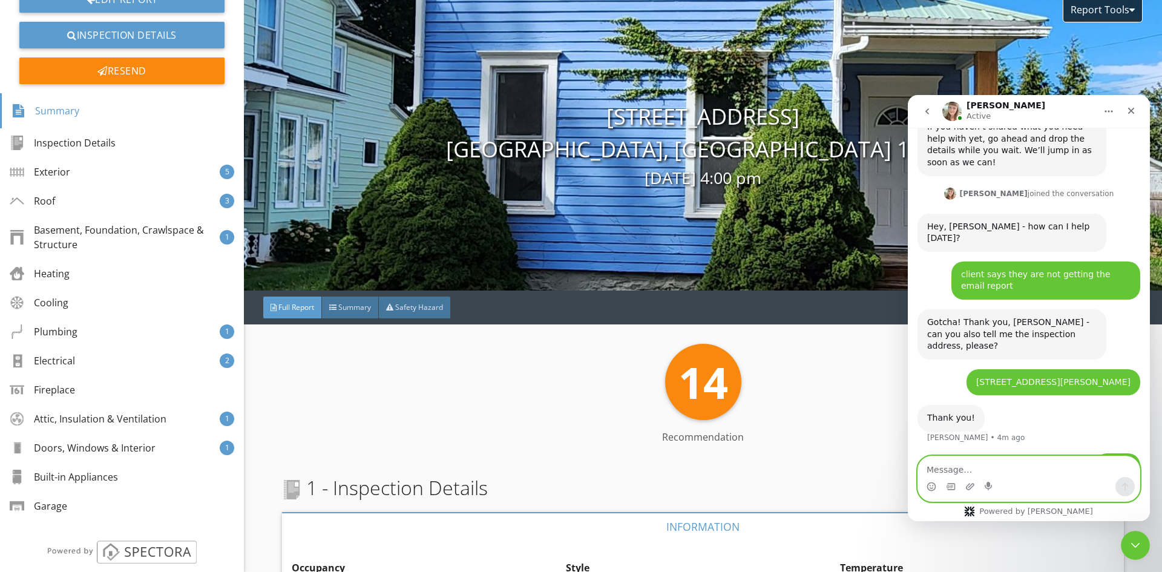
scroll to position [129, 0]
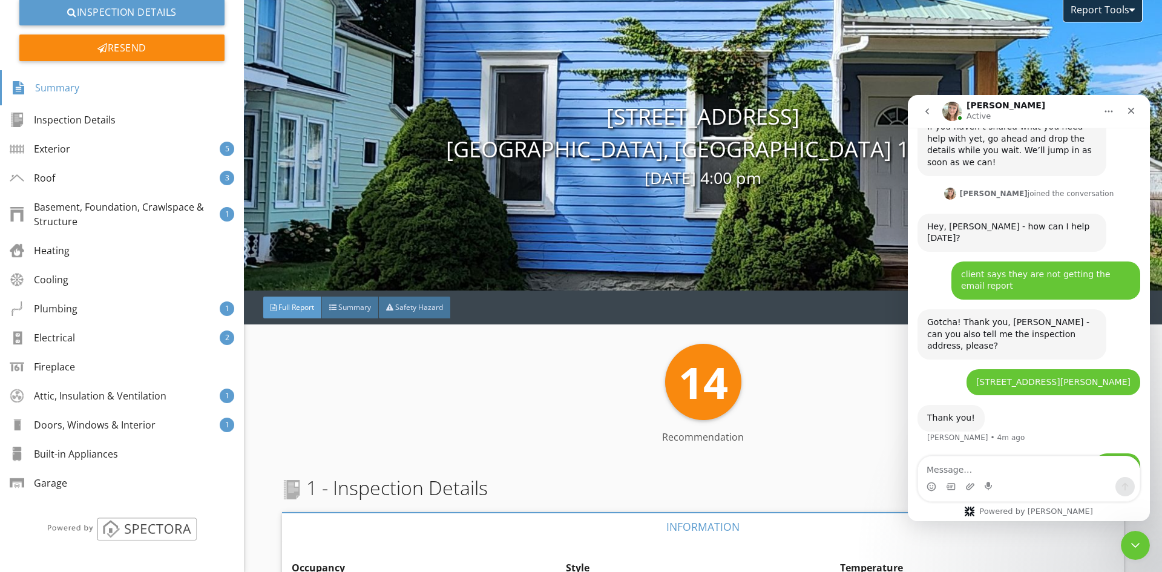
drag, startPoint x: 261, startPoint y: 232, endPoint x: 277, endPoint y: 184, distance: 50.9
click at [277, 184] on div "Edit Report Inspection Details Resend Summary Inspection Details Exterior 5 Roo…" at bounding box center [581, 286] width 1162 height 572
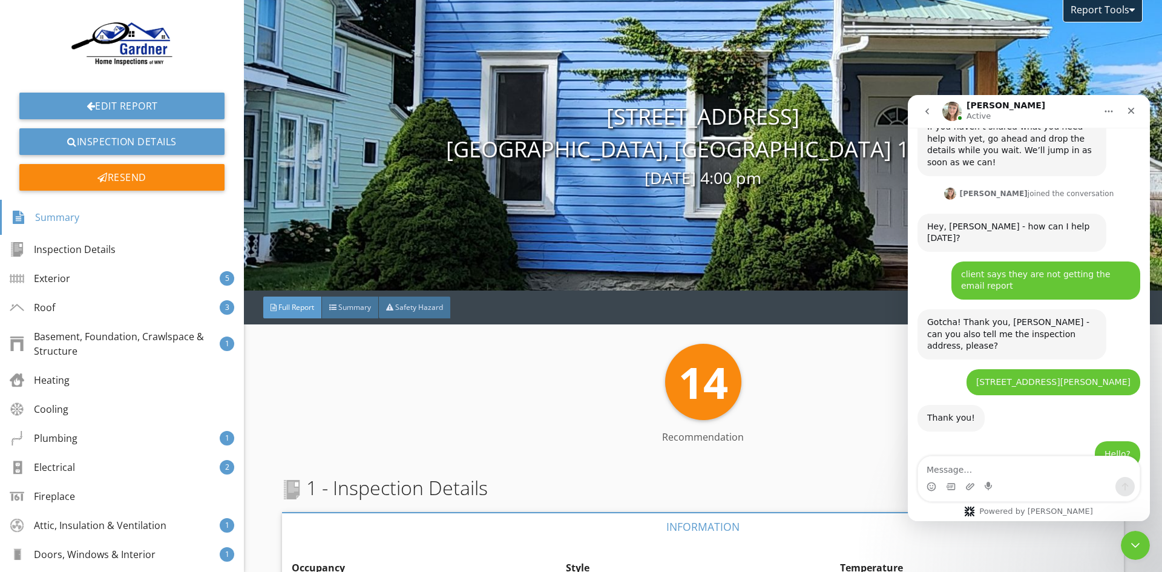
scroll to position [669, 0]
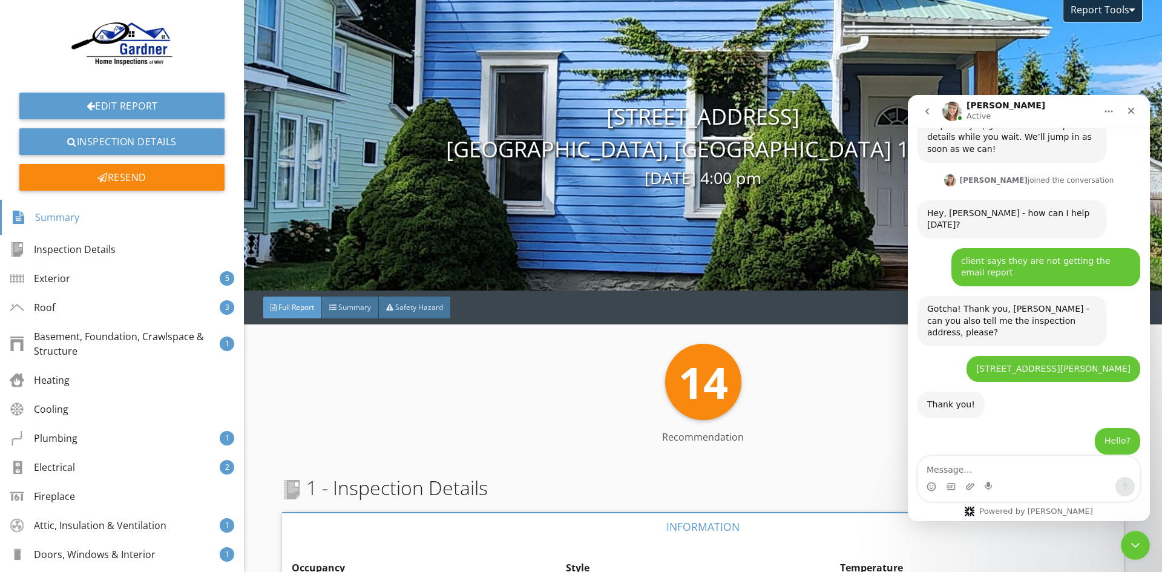
click at [522, 410] on div "14 Recommendation" at bounding box center [702, 382] width 841 height 76
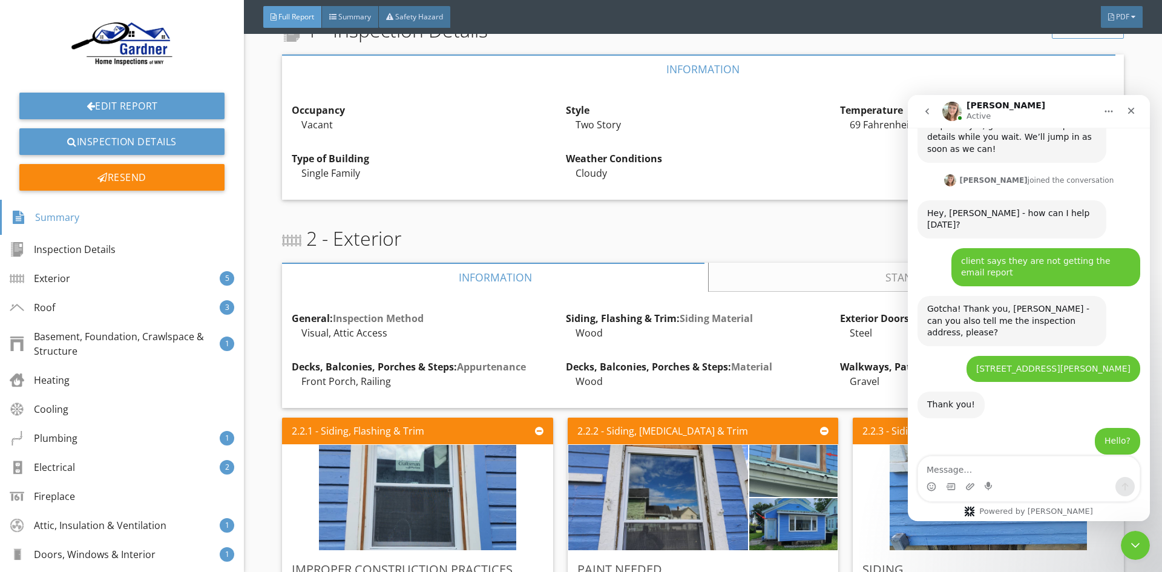
scroll to position [0, 0]
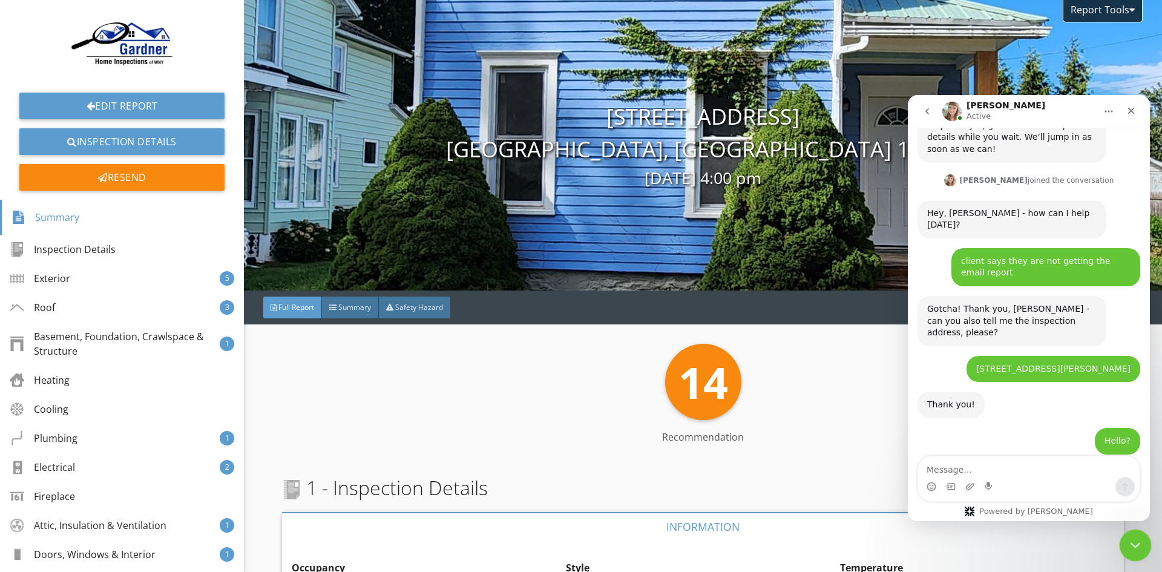
click at [1129, 540] on icon "Close Intercom Messenger" at bounding box center [1133, 543] width 15 height 15
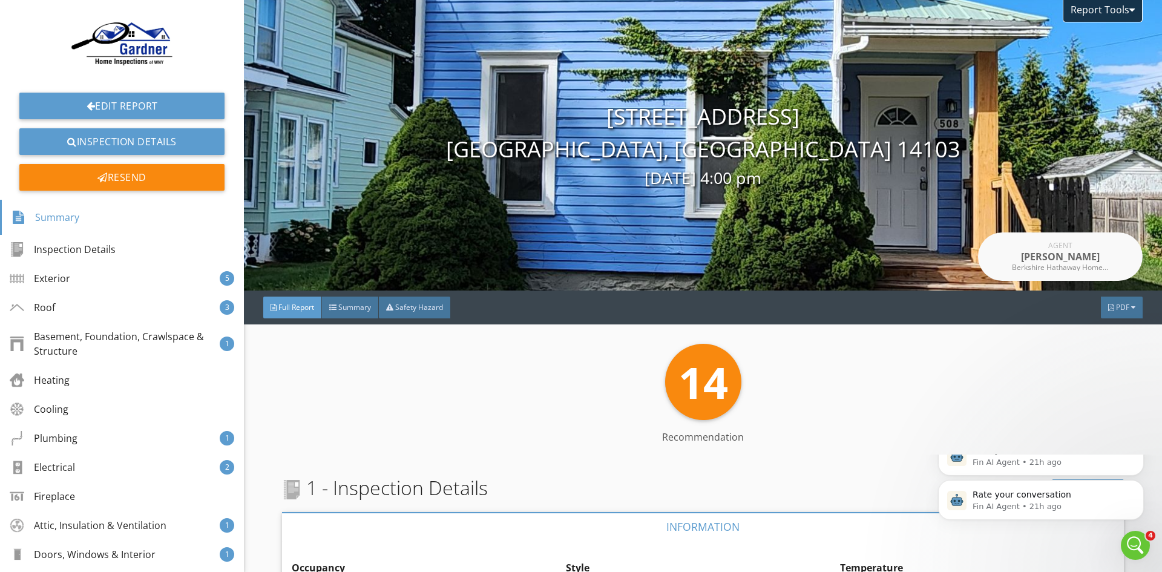
scroll to position [669, 0]
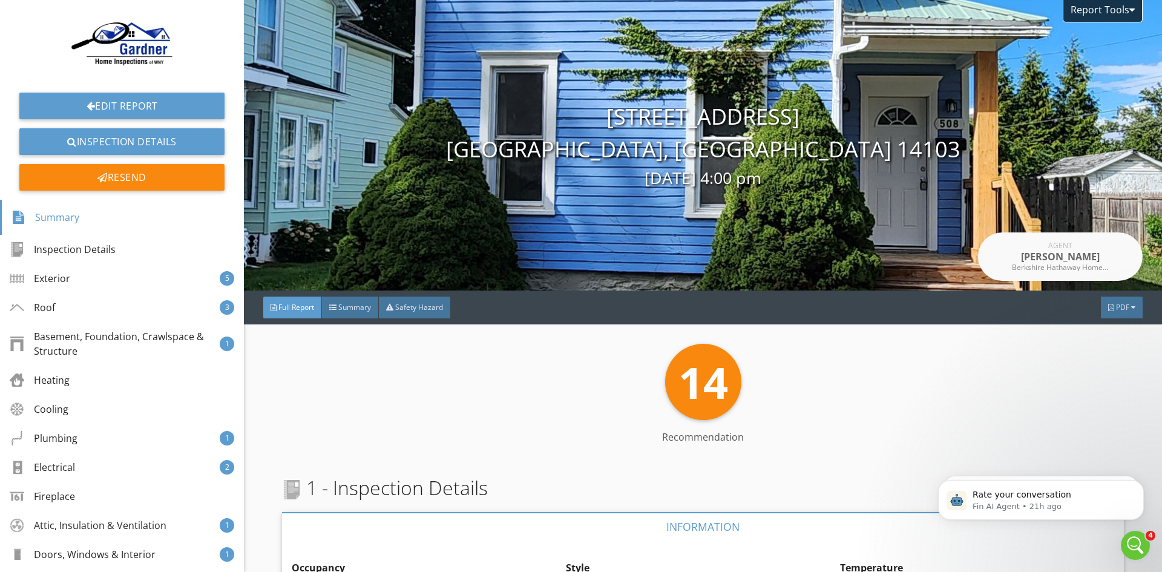
drag, startPoint x: 904, startPoint y: 421, endPoint x: 910, endPoint y: 423, distance: 6.3
click at [906, 422] on div "14 Recommendation Recommendation" at bounding box center [702, 399] width 841 height 110
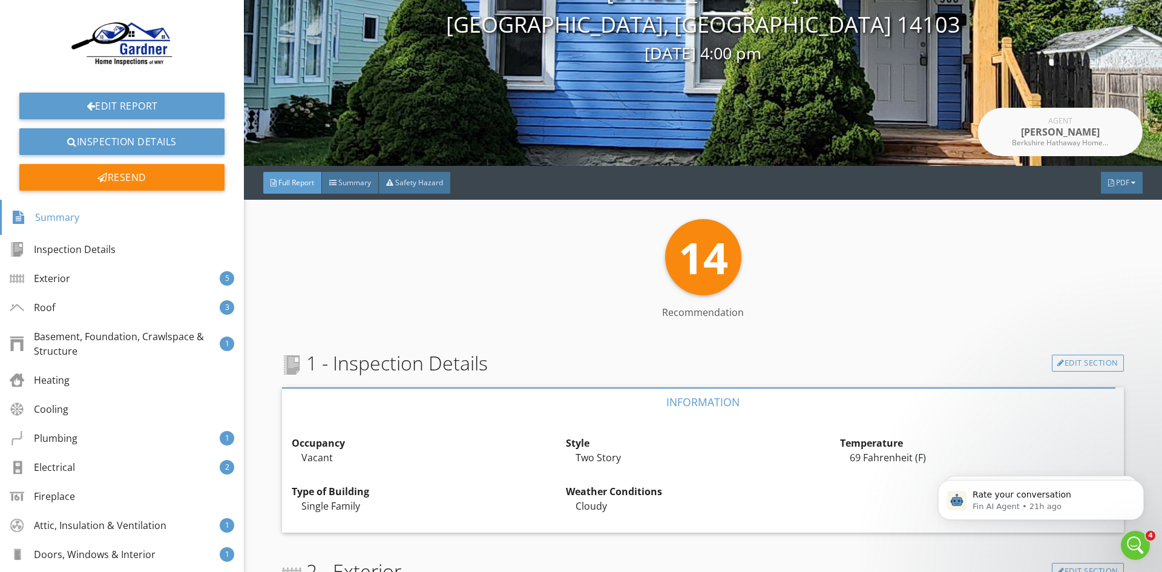
scroll to position [0, 0]
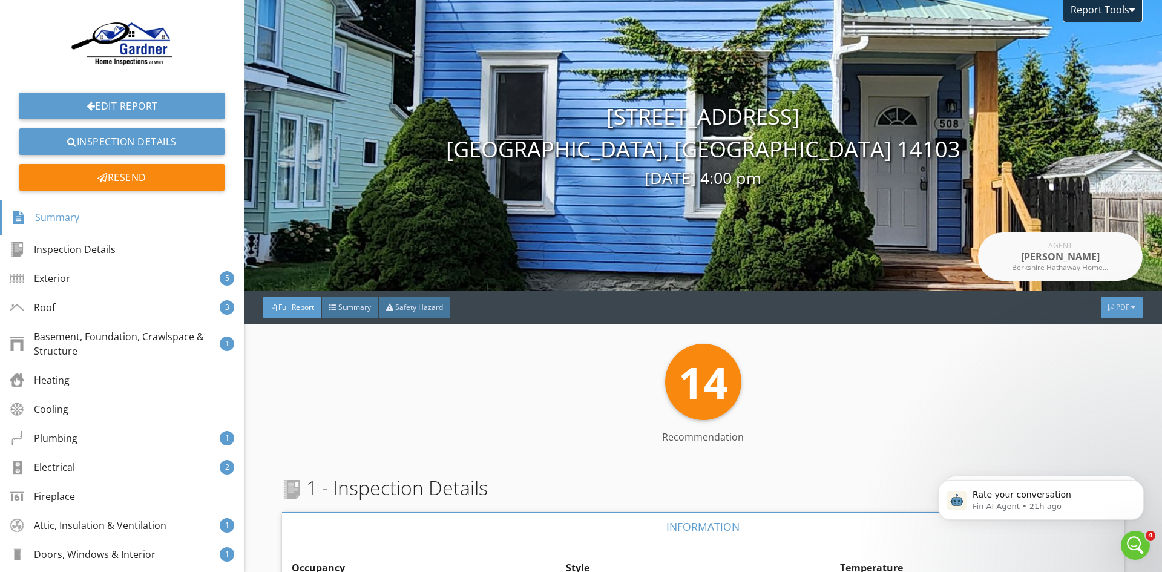
click at [1119, 307] on span "PDF" at bounding box center [1122, 307] width 13 height 10
click at [1108, 355] on div "Full Report" at bounding box center [1105, 355] width 77 height 15
click at [1130, 540] on icon "Open Intercom Messenger" at bounding box center [1133, 544] width 20 height 20
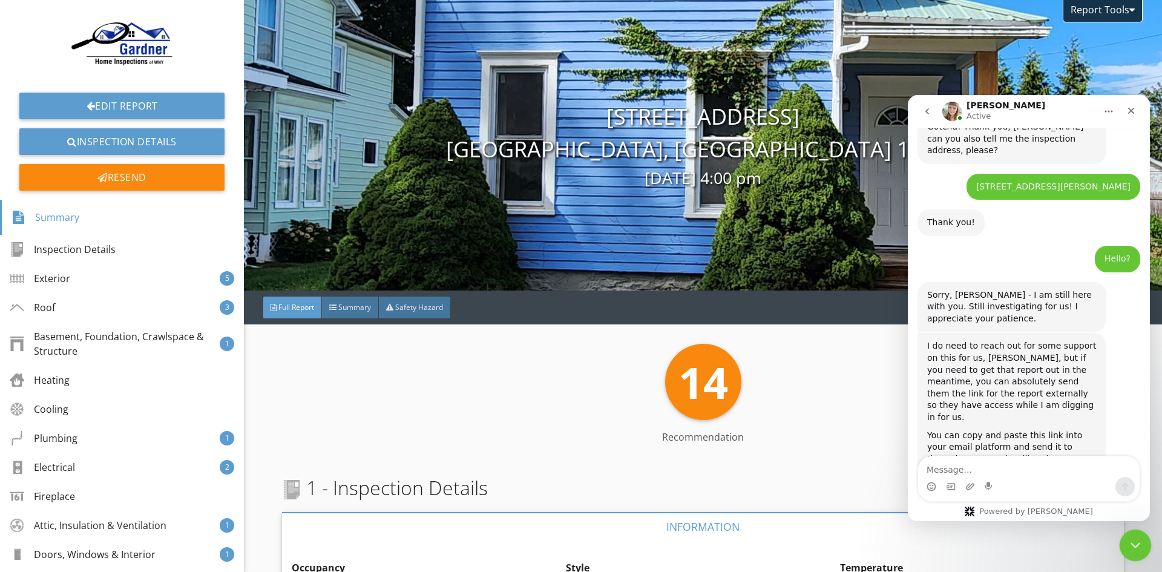
click at [1136, 541] on icon "Close Intercom Messenger" at bounding box center [1133, 543] width 15 height 15
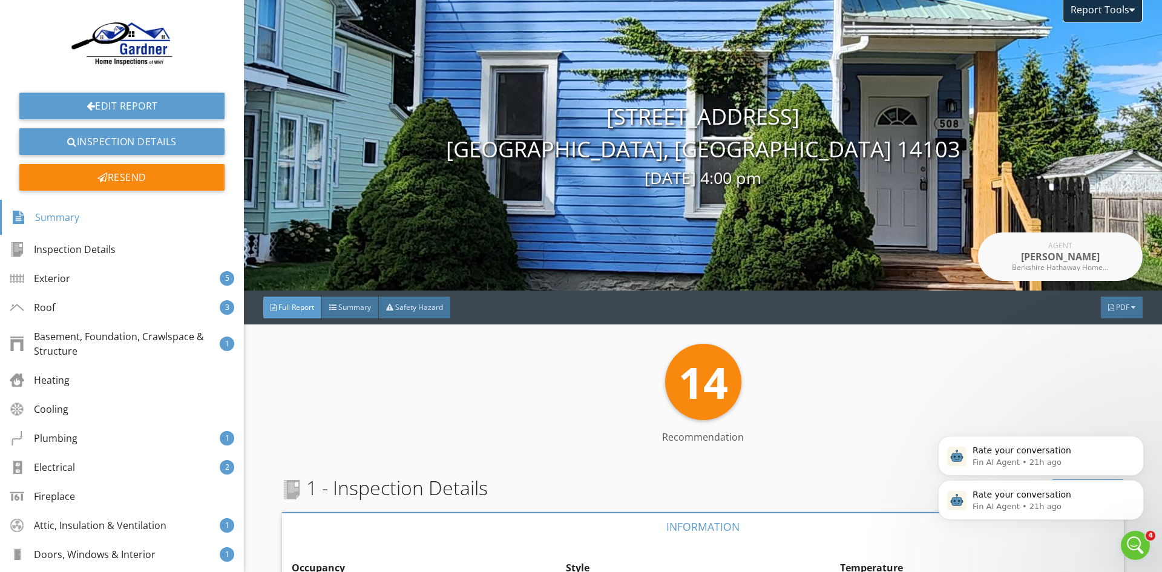
scroll to position [0, 0]
click at [1133, 546] on icon "Open Intercom Messenger" at bounding box center [1133, 544] width 20 height 20
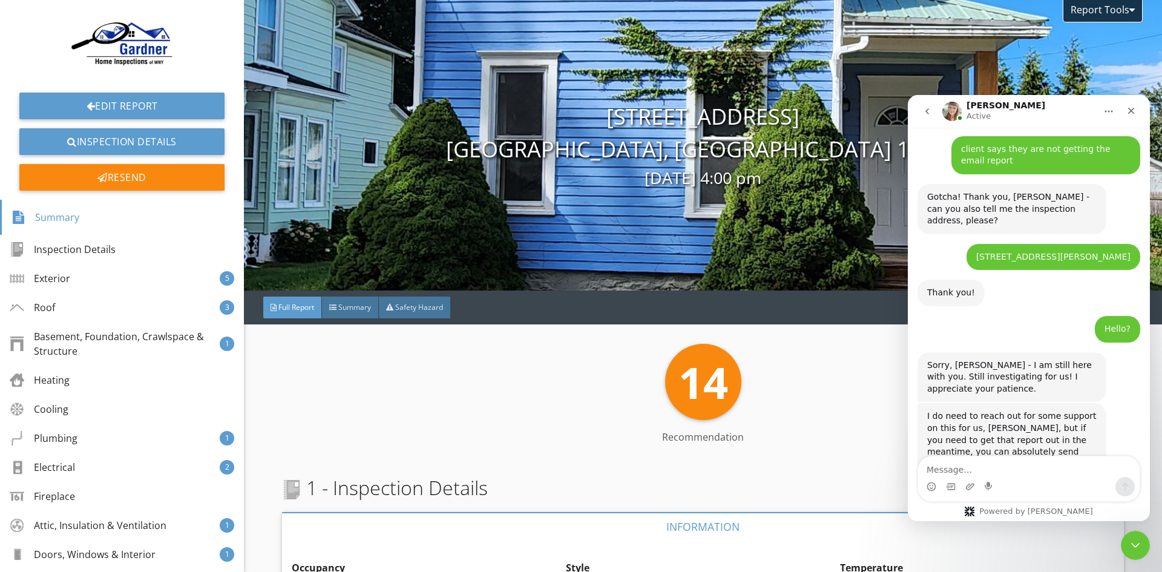
scroll to position [851, 0]
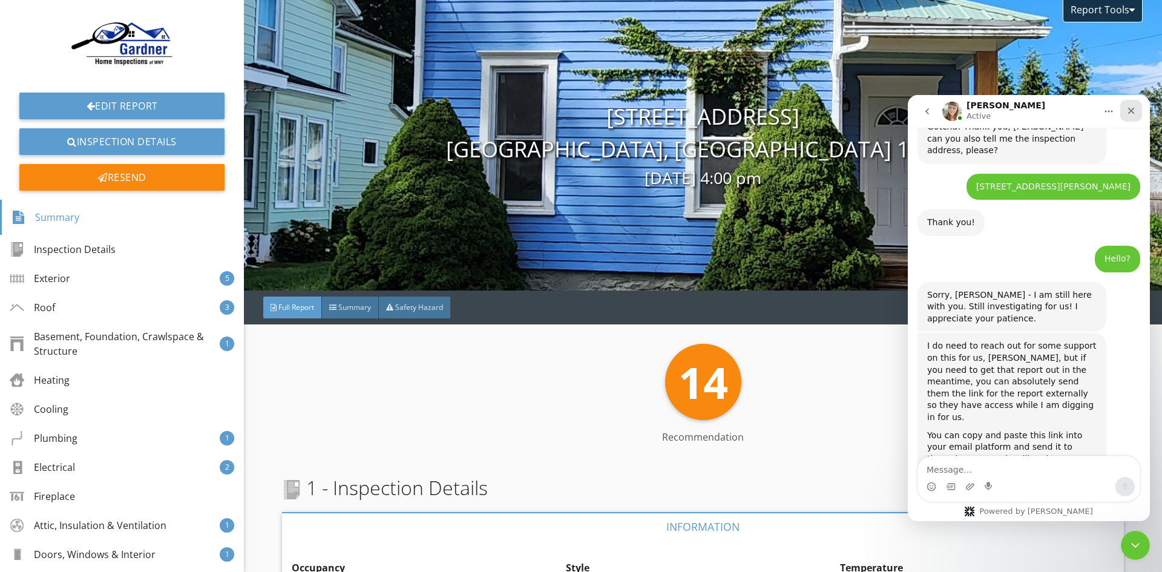
click at [1133, 111] on icon "Close" at bounding box center [1131, 111] width 10 height 10
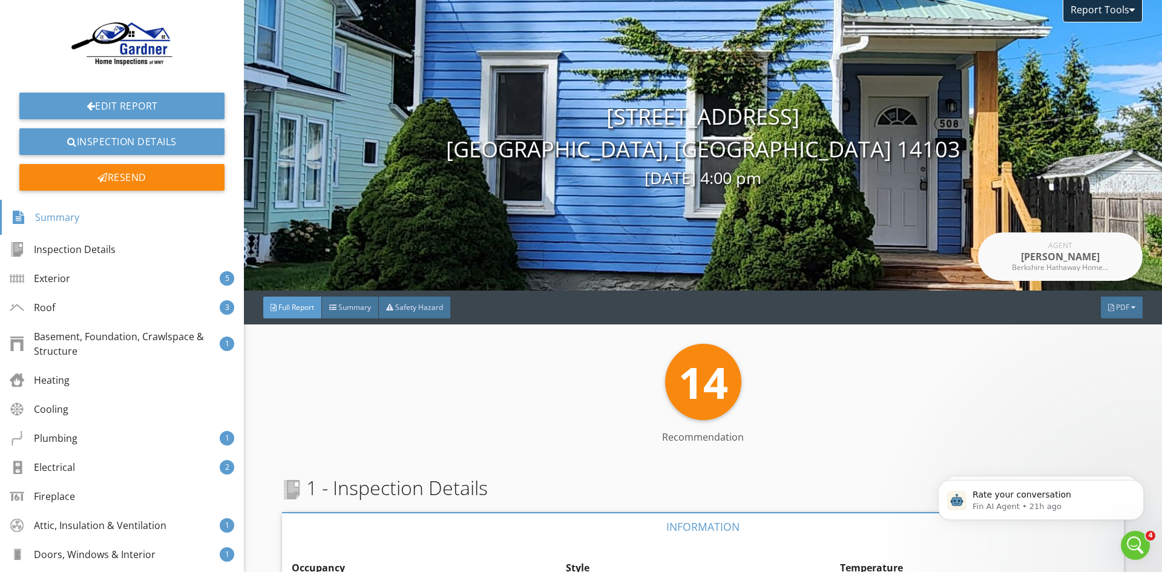
scroll to position [0, 0]
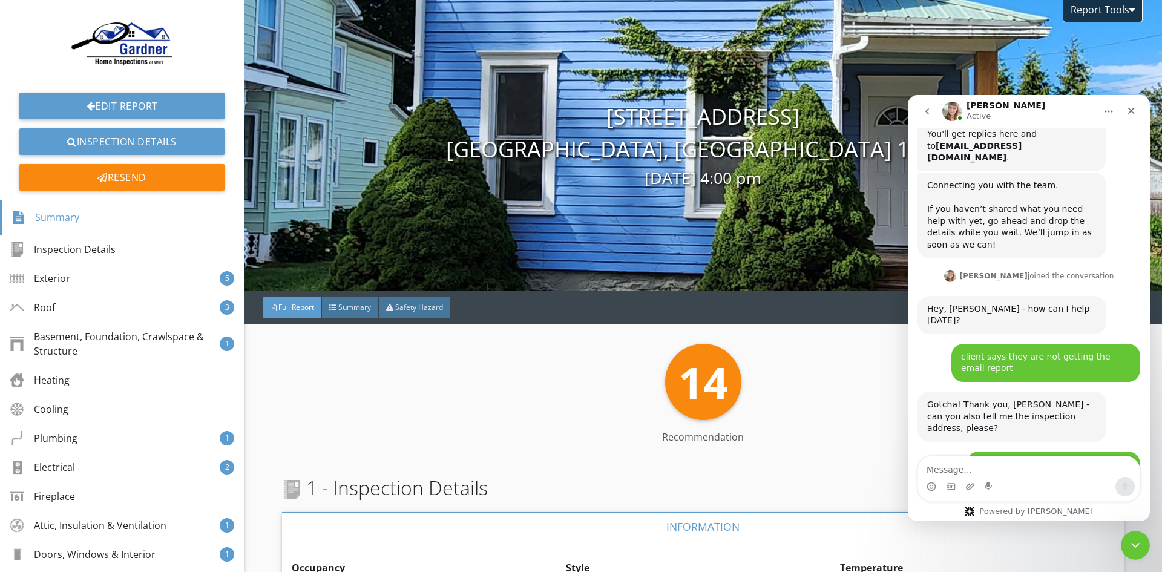
click at [295, 307] on span "Full Report" at bounding box center [296, 307] width 36 height 10
click at [350, 309] on span "Summary" at bounding box center [354, 307] width 33 height 10
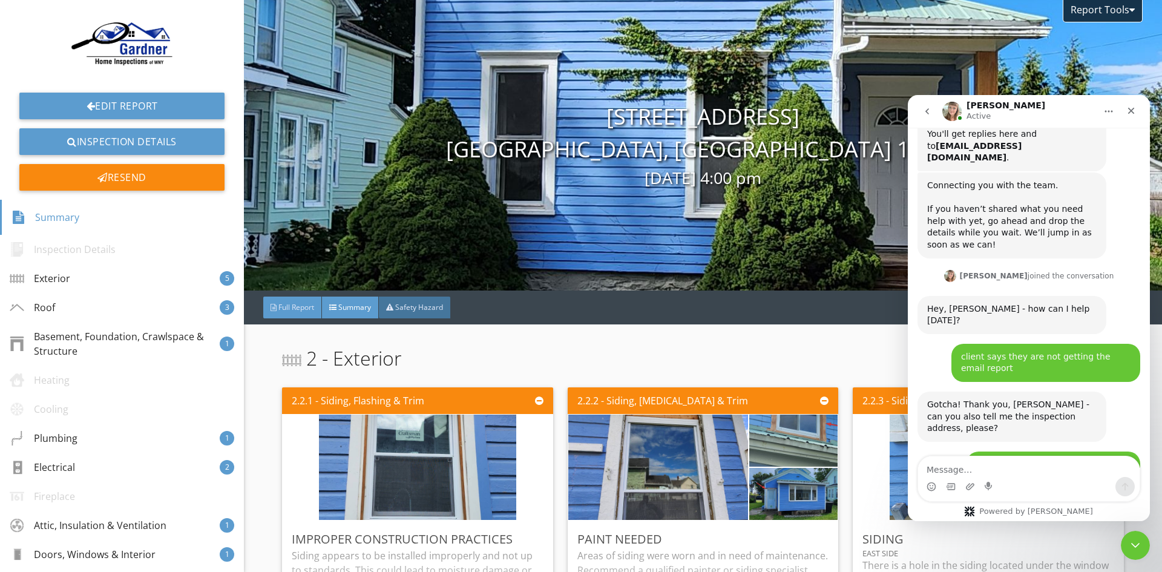
click at [286, 304] on span "Full Report" at bounding box center [296, 307] width 36 height 10
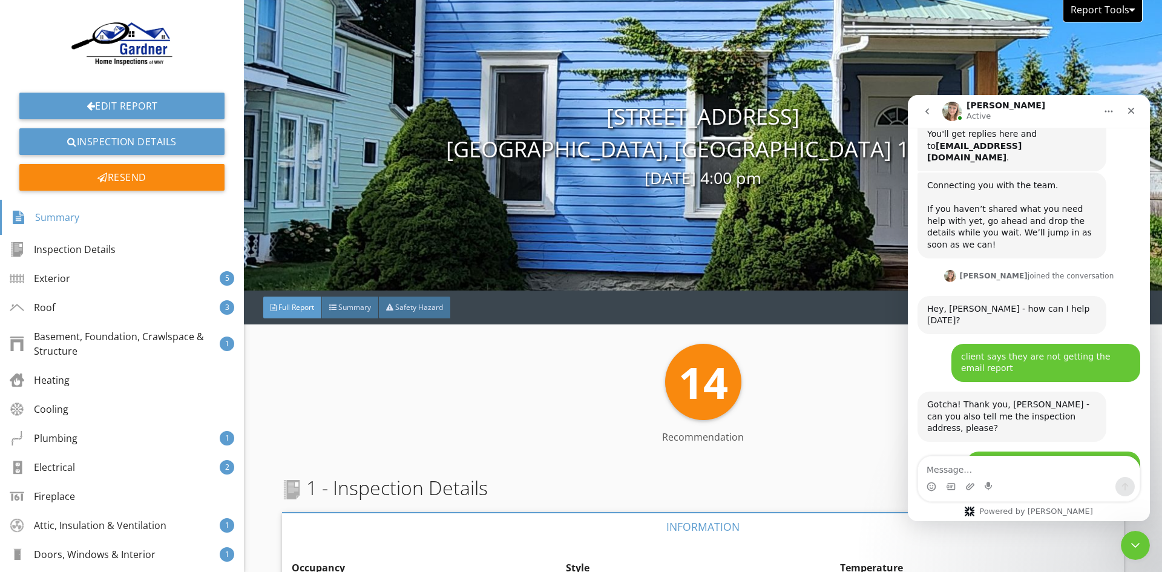
click at [1129, 9] on div at bounding box center [1131, 10] width 5 height 10
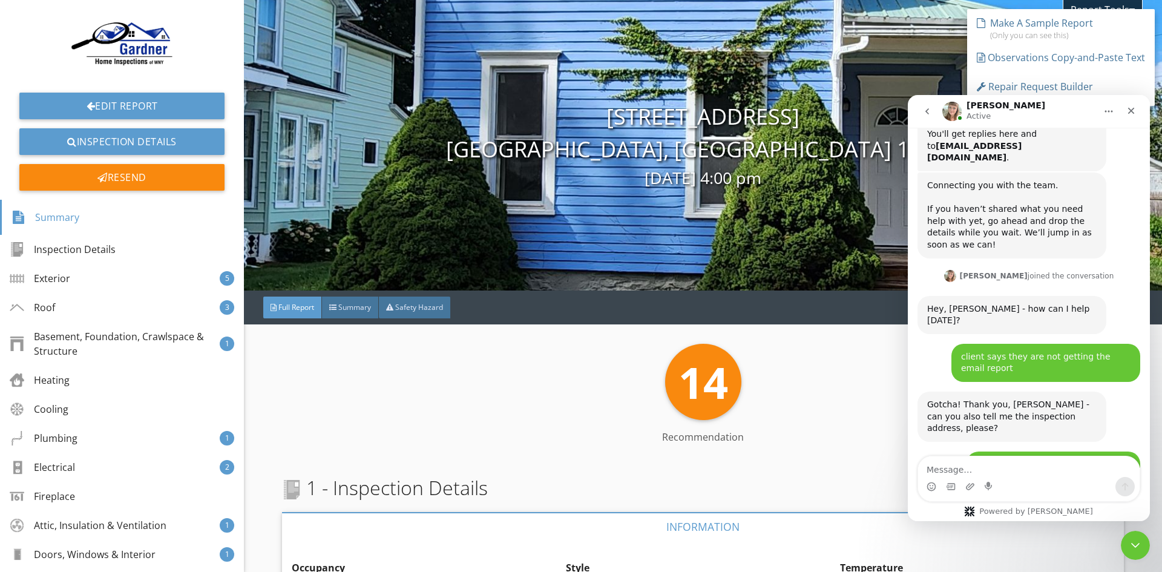
click at [859, 359] on div "14 Recommendation" at bounding box center [702, 382] width 841 height 76
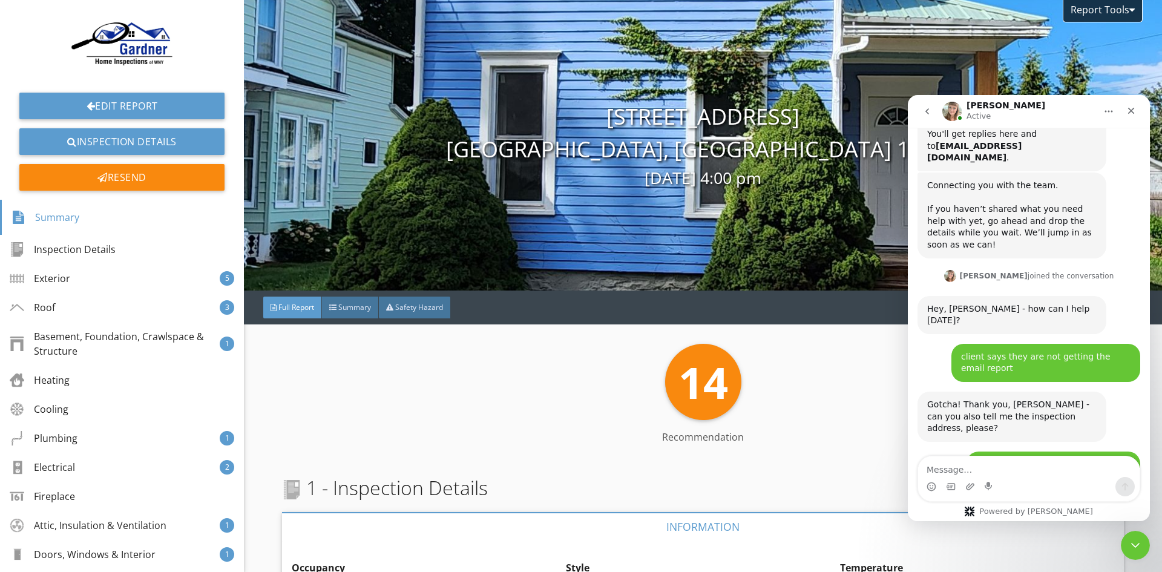
click at [1110, 109] on icon "Home" at bounding box center [1109, 111] width 10 height 10
click at [1074, 76] on div "Report Tools 508 S Academy St Medina, NY 14103 08/27/2025 4:00 pm Agent Ed Bara…" at bounding box center [703, 145] width 918 height 290
click at [769, 186] on div "[DATE] 4:00 pm" at bounding box center [703, 178] width 918 height 25
click at [872, 389] on div "14 Recommendation" at bounding box center [702, 382] width 841 height 76
click at [870, 383] on div "14 Recommendation" at bounding box center [702, 382] width 841 height 76
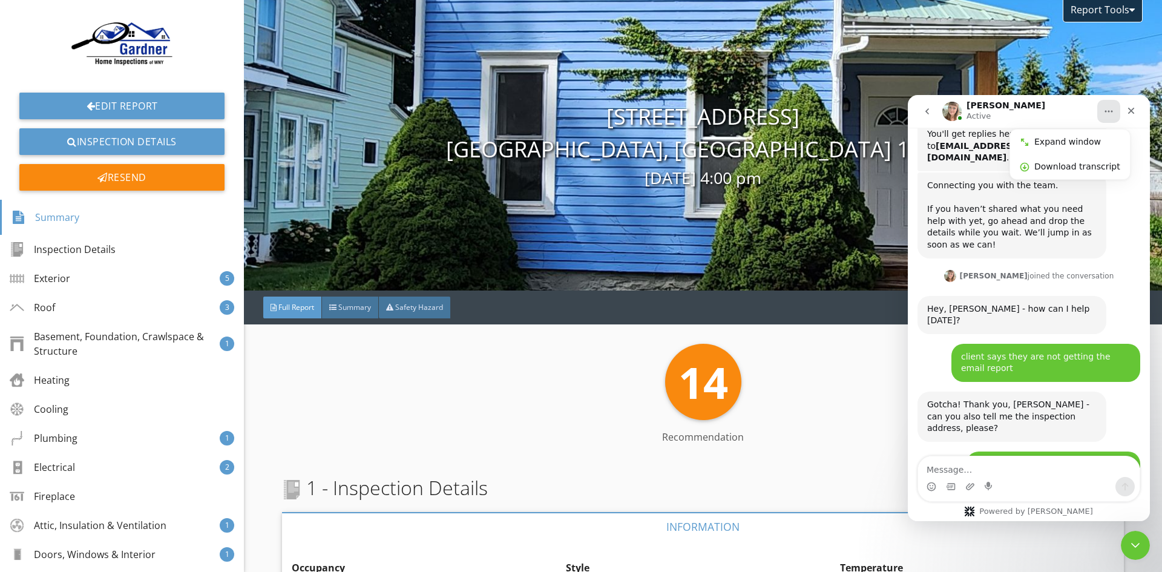
click at [870, 383] on div "14 Recommendation" at bounding box center [702, 382] width 841 height 76
click at [869, 383] on div "14 Recommendation" at bounding box center [702, 382] width 841 height 76
click at [868, 382] on div "14 Recommendation" at bounding box center [702, 382] width 841 height 76
drag, startPoint x: 460, startPoint y: 405, endPoint x: 378, endPoint y: 388, distance: 83.4
click at [375, 385] on div "14 Recommendation" at bounding box center [702, 382] width 841 height 76
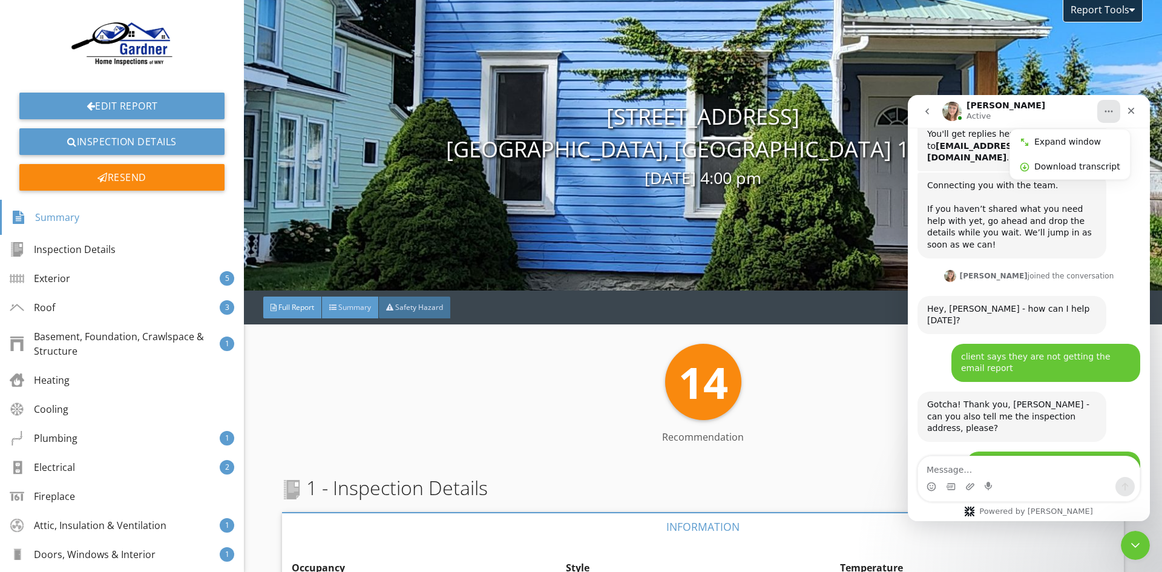
click at [341, 302] on div "Summary" at bounding box center [350, 307] width 57 height 22
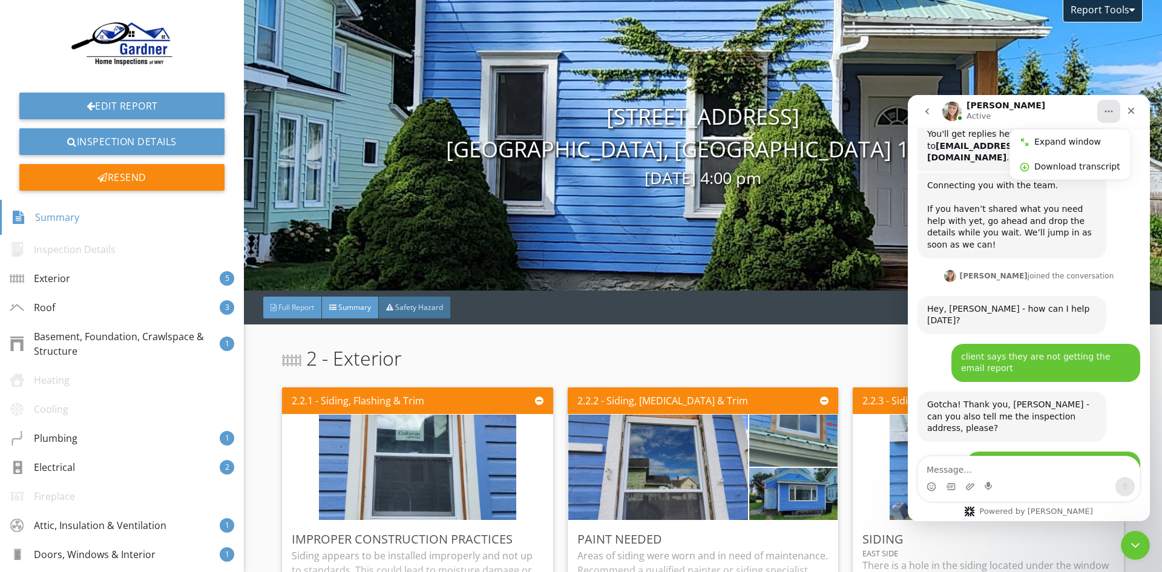
click at [288, 302] on span "Full Report" at bounding box center [296, 307] width 36 height 10
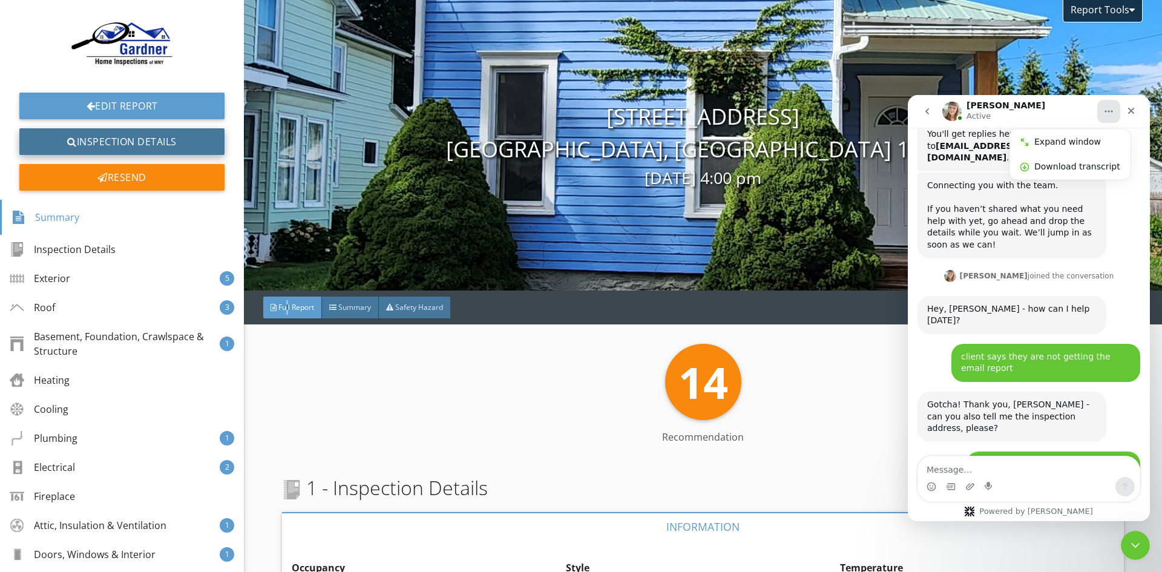
click at [146, 139] on link "Inspection Details" at bounding box center [121, 141] width 205 height 27
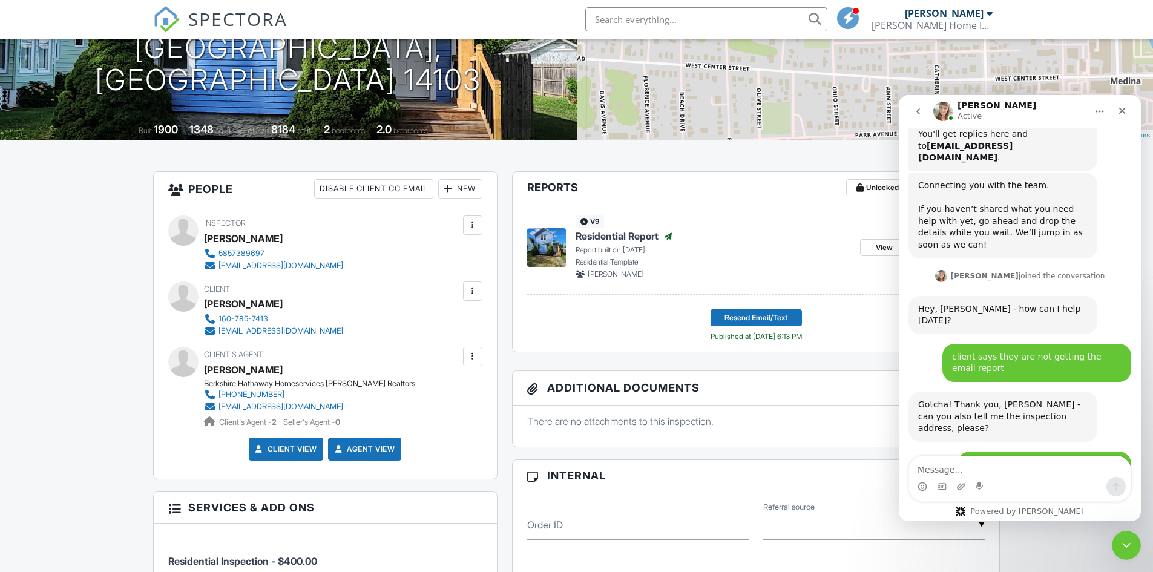
scroll to position [121, 0]
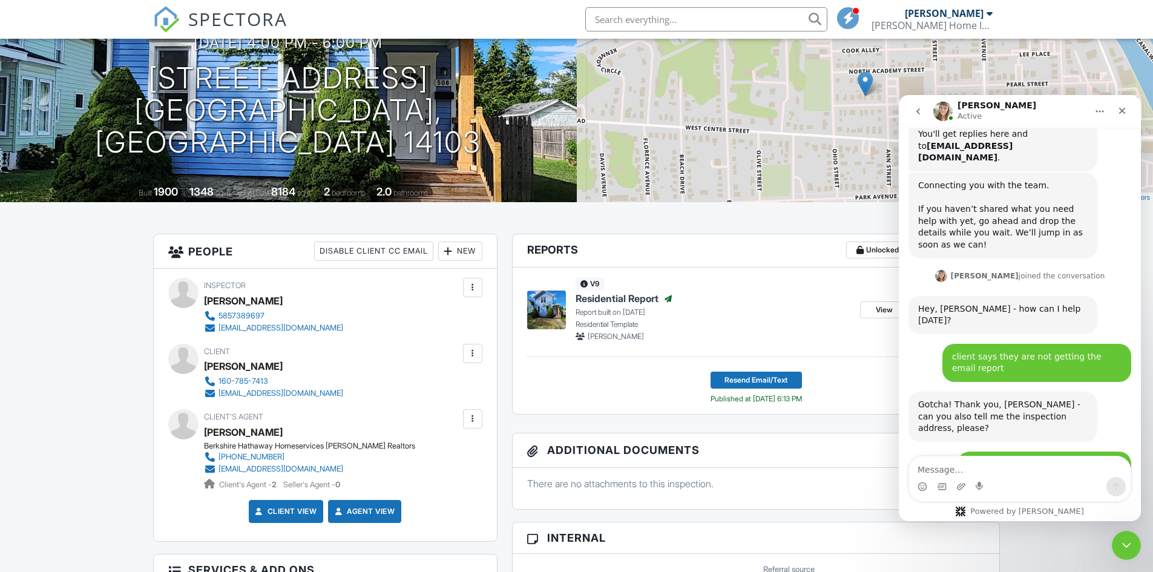
click at [1104, 110] on icon "Home" at bounding box center [1099, 111] width 10 height 10
click at [1064, 79] on div "+ − Leaflet | © MapTiler © OpenStreetMap contributors" at bounding box center [865, 96] width 577 height 212
click at [784, 247] on header "Reports Unlocked Attach" at bounding box center [755, 250] width 487 height 33
click at [1131, 545] on icon "Close Intercom Messenger" at bounding box center [1124, 543] width 15 height 15
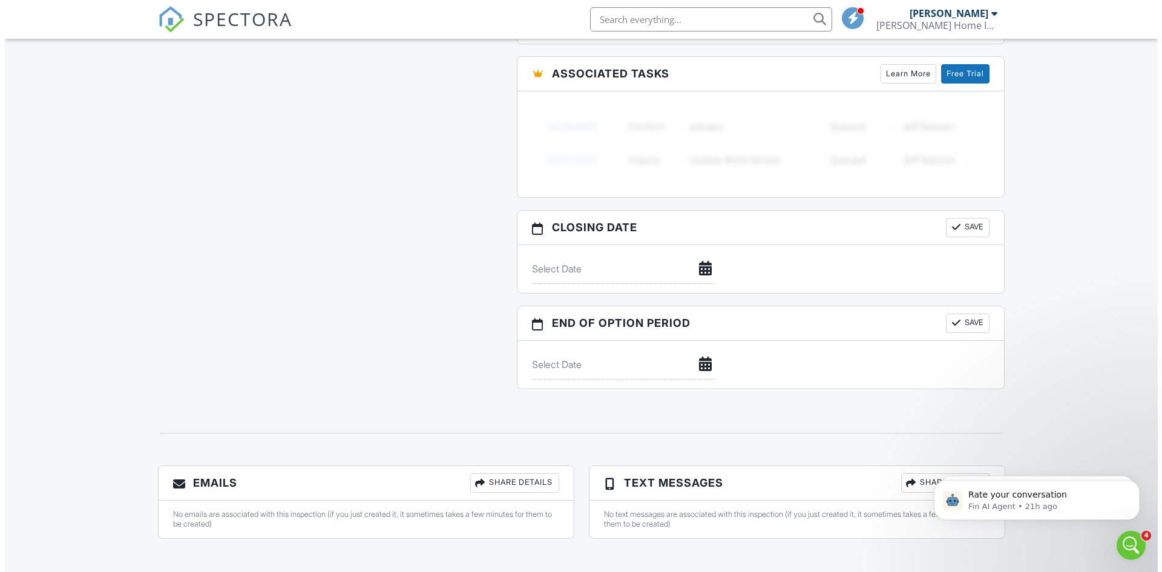
scroll to position [1001, 0]
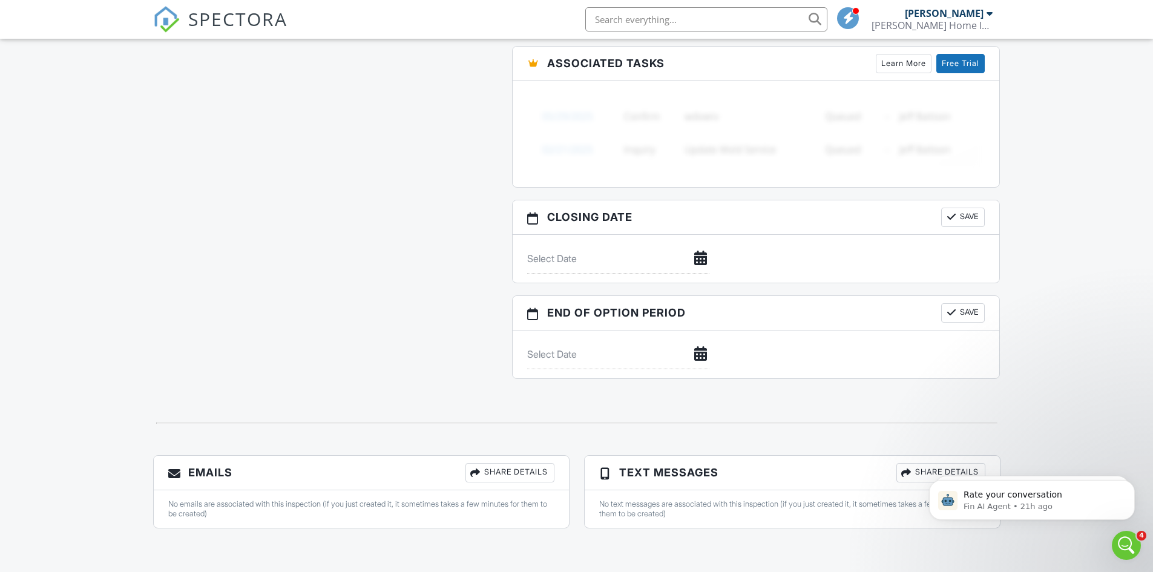
click at [518, 469] on div "Share Details" at bounding box center [509, 472] width 89 height 19
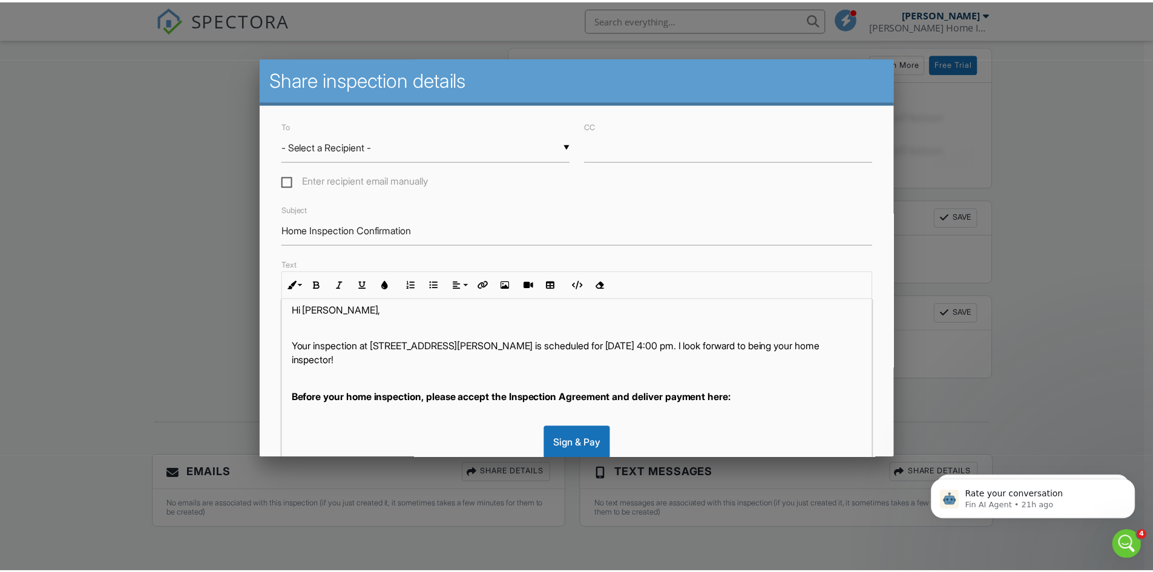
scroll to position [0, 0]
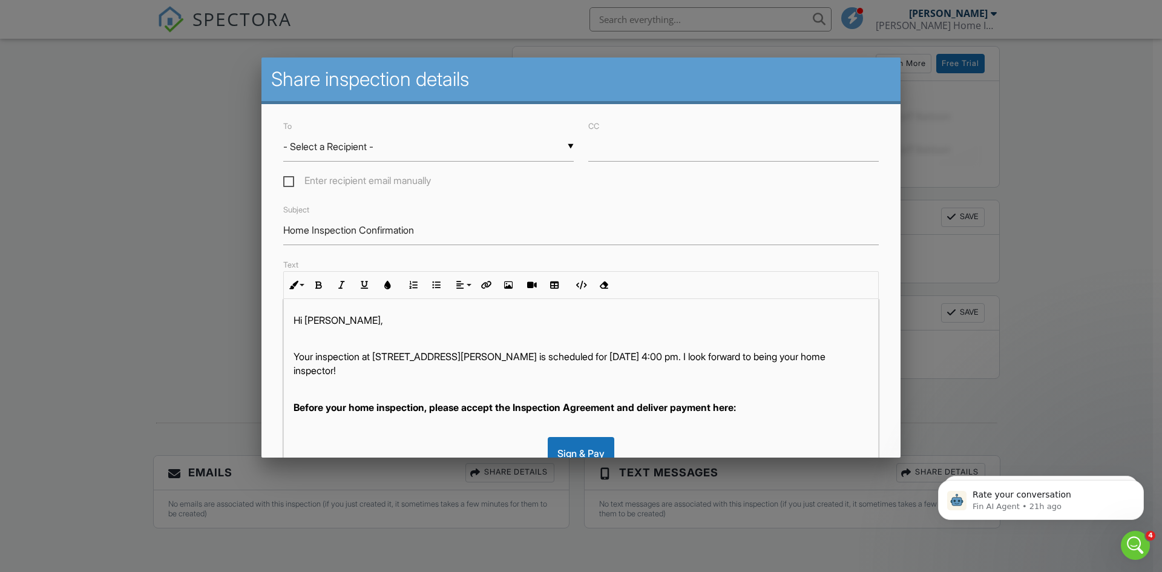
click at [1104, 247] on div at bounding box center [581, 296] width 1162 height 715
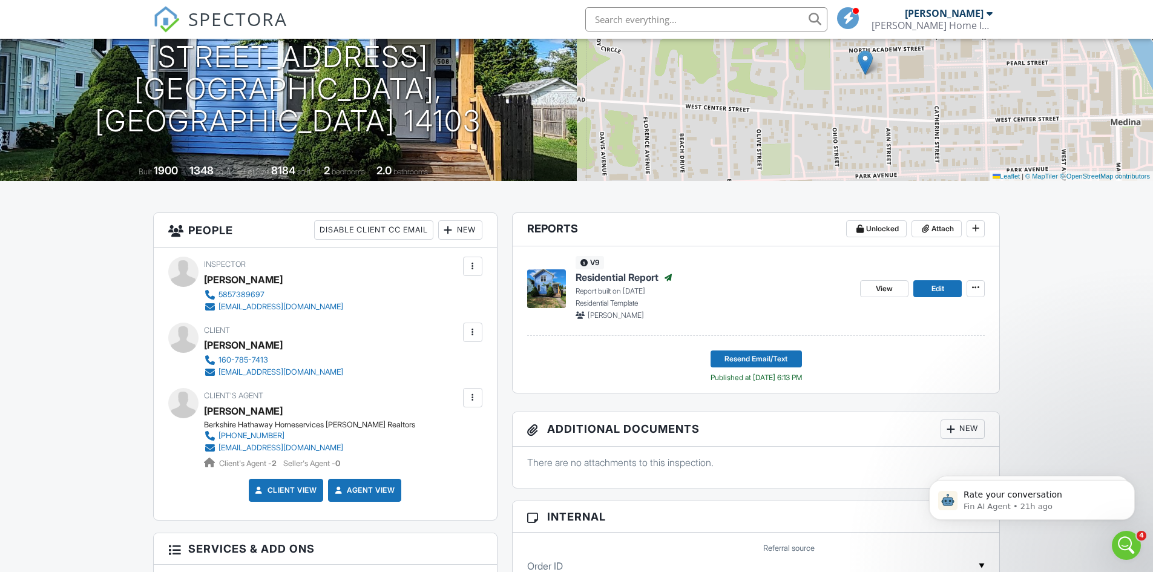
scroll to position [121, 0]
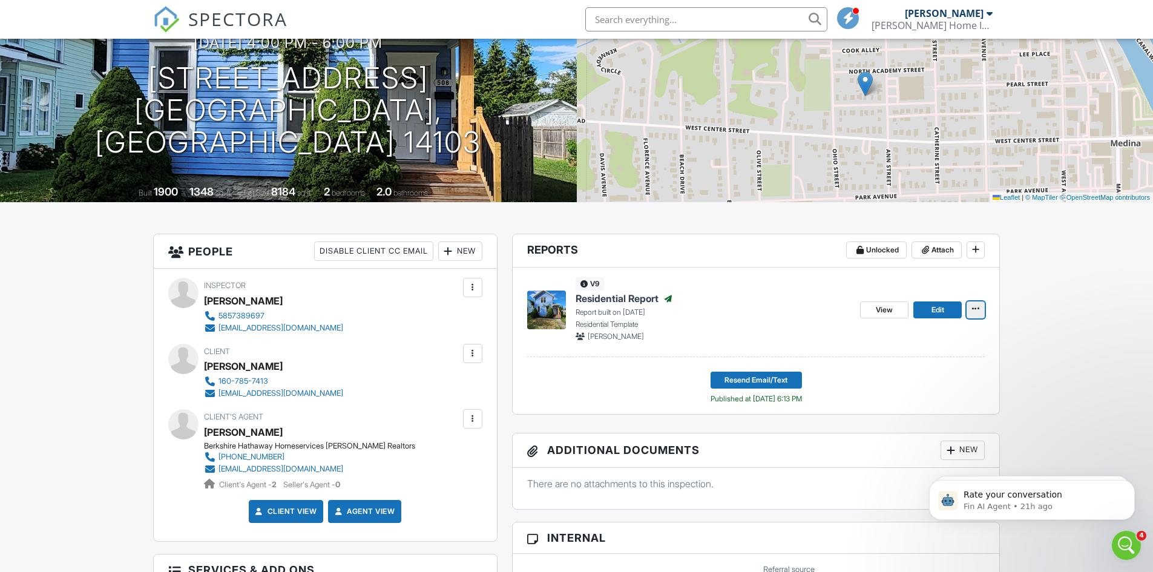
click at [973, 307] on icon at bounding box center [975, 309] width 7 height 12
click at [900, 370] on input "View Log" at bounding box center [914, 370] width 123 height 27
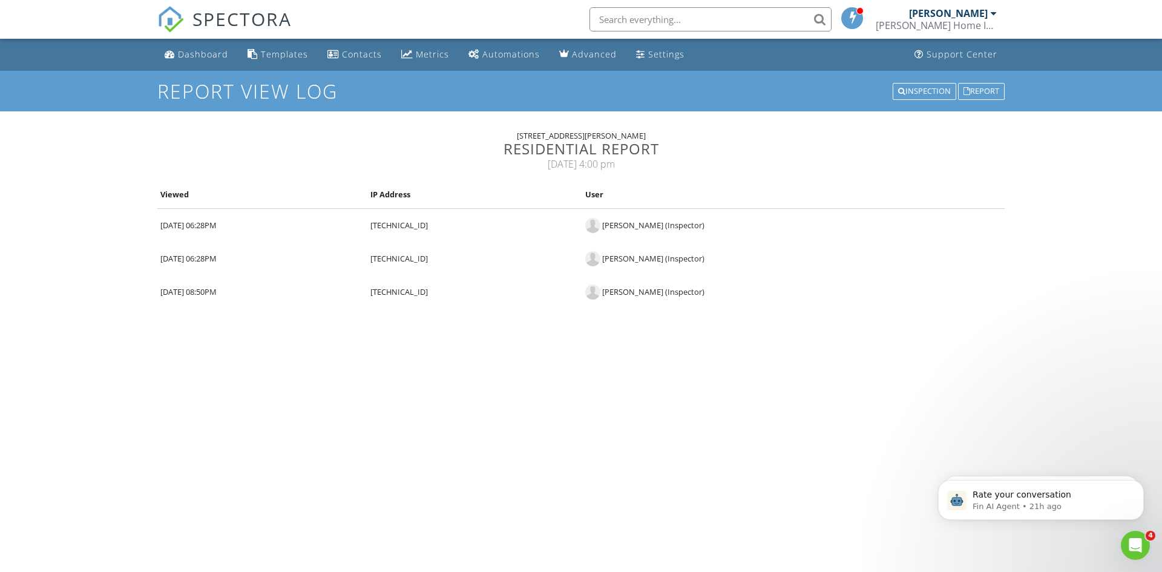
click at [676, 227] on div "[PERSON_NAME] (Inspector)" at bounding box center [653, 225] width 102 height 10
click at [202, 223] on td "[DATE] 06:28PM" at bounding box center [262, 225] width 210 height 34
click at [982, 88] on div "Report" at bounding box center [981, 91] width 47 height 17
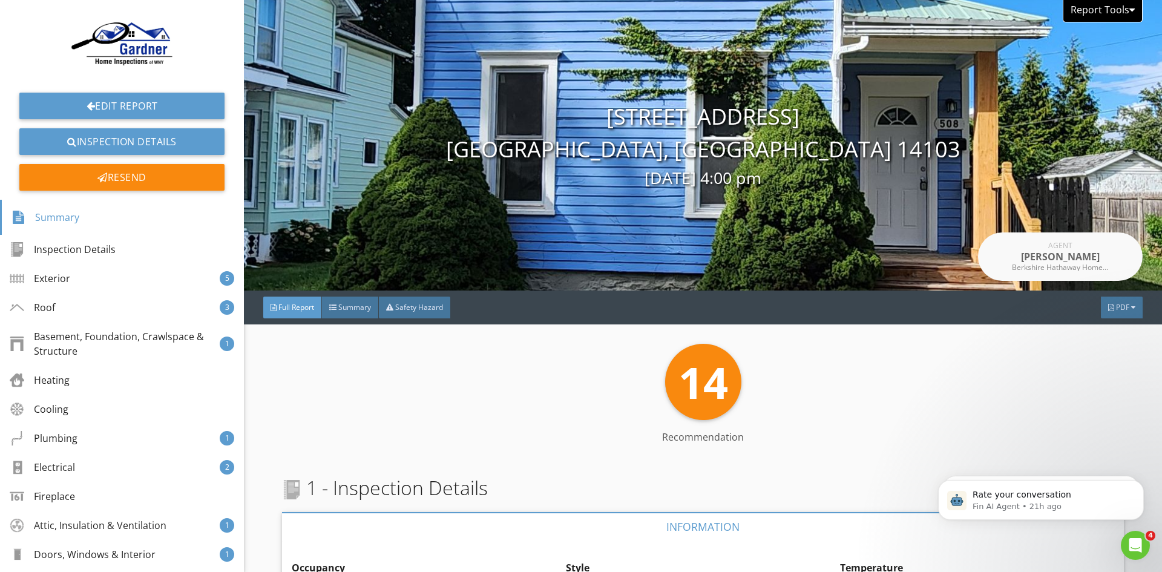
click at [1126, 7] on div "Report Tools" at bounding box center [1102, 11] width 80 height 22
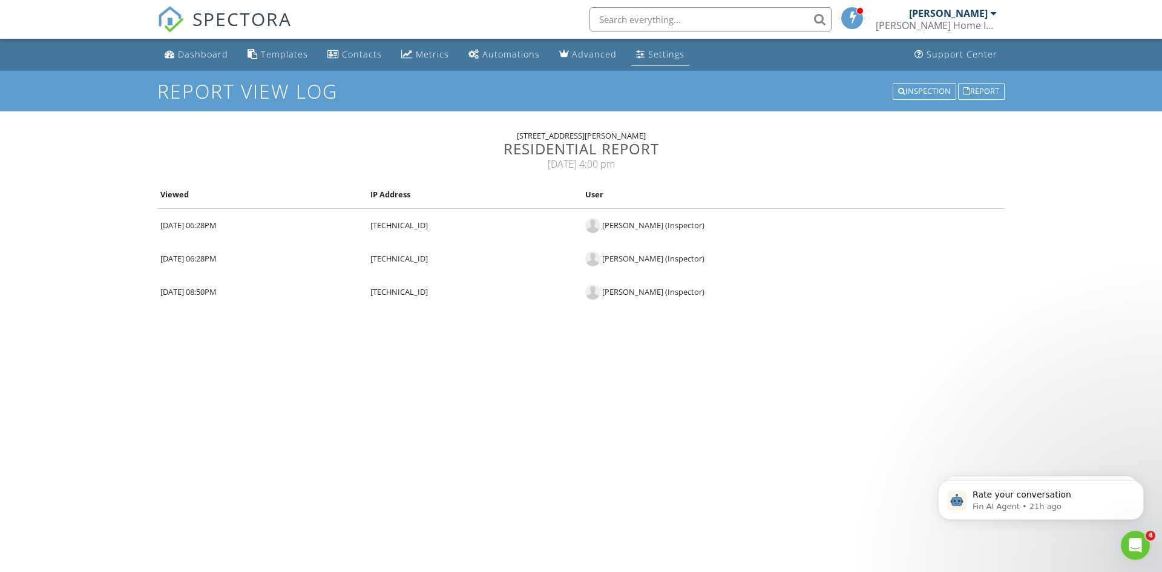
click at [658, 55] on div "Settings" at bounding box center [666, 53] width 36 height 11
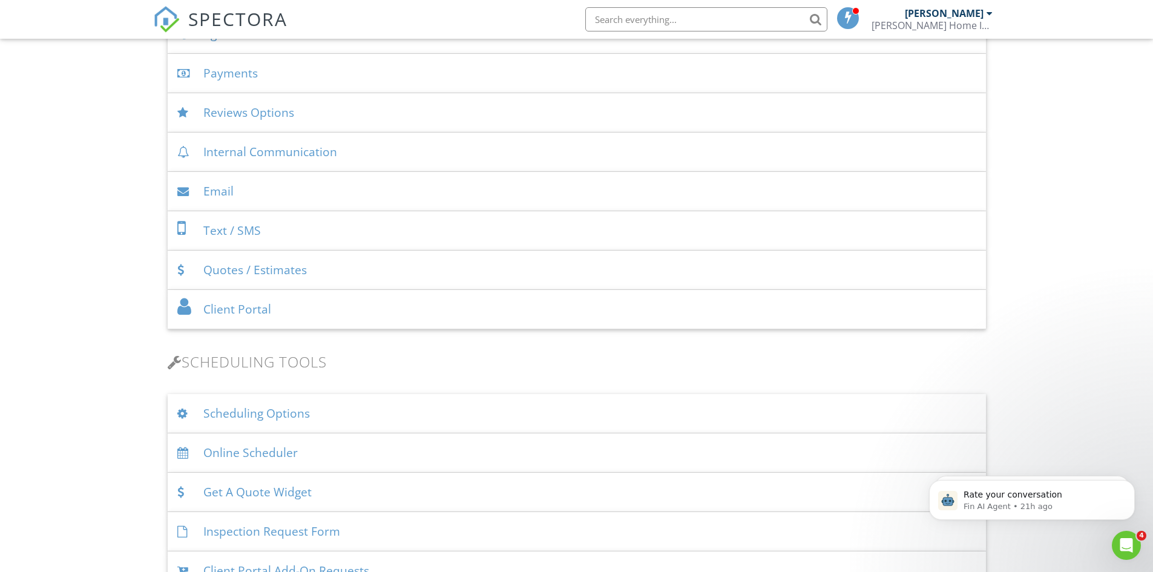
scroll to position [484, 0]
